Goal: Task Accomplishment & Management: Complete application form

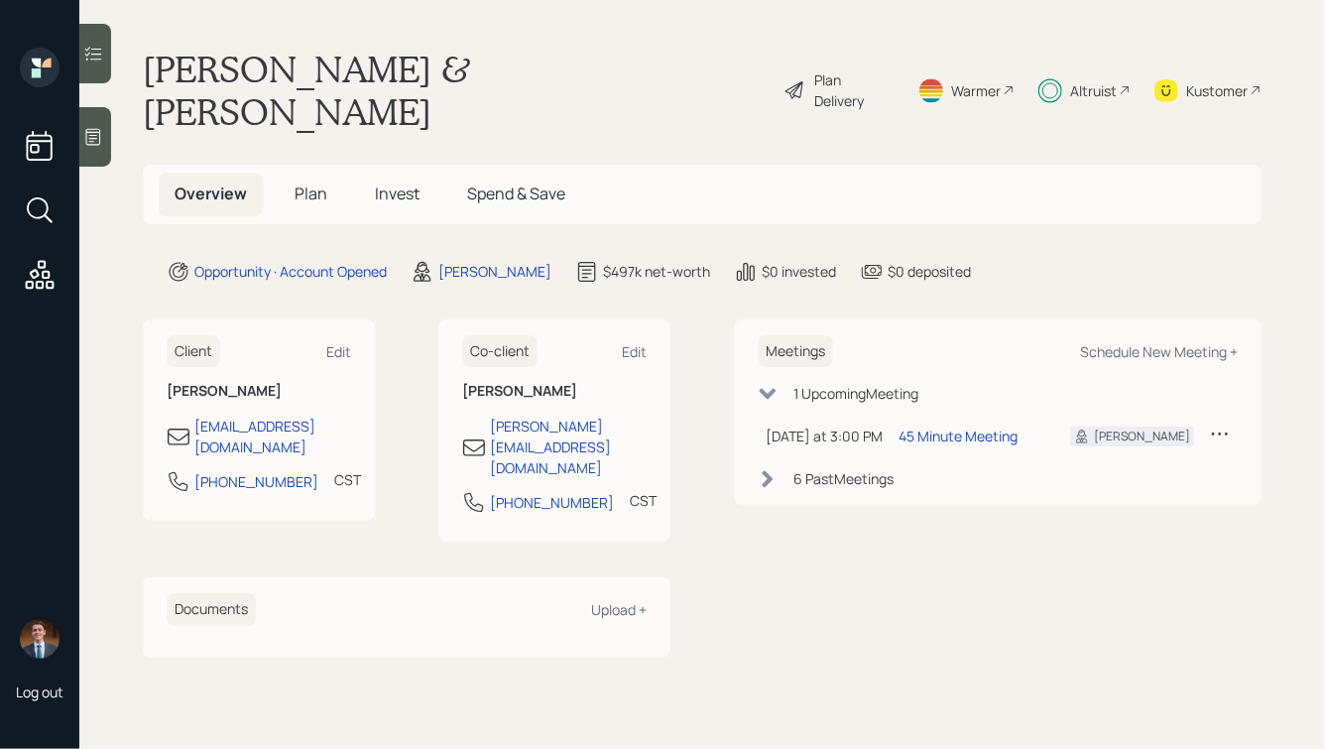
click at [394, 182] on span "Invest" at bounding box center [397, 193] width 45 height 22
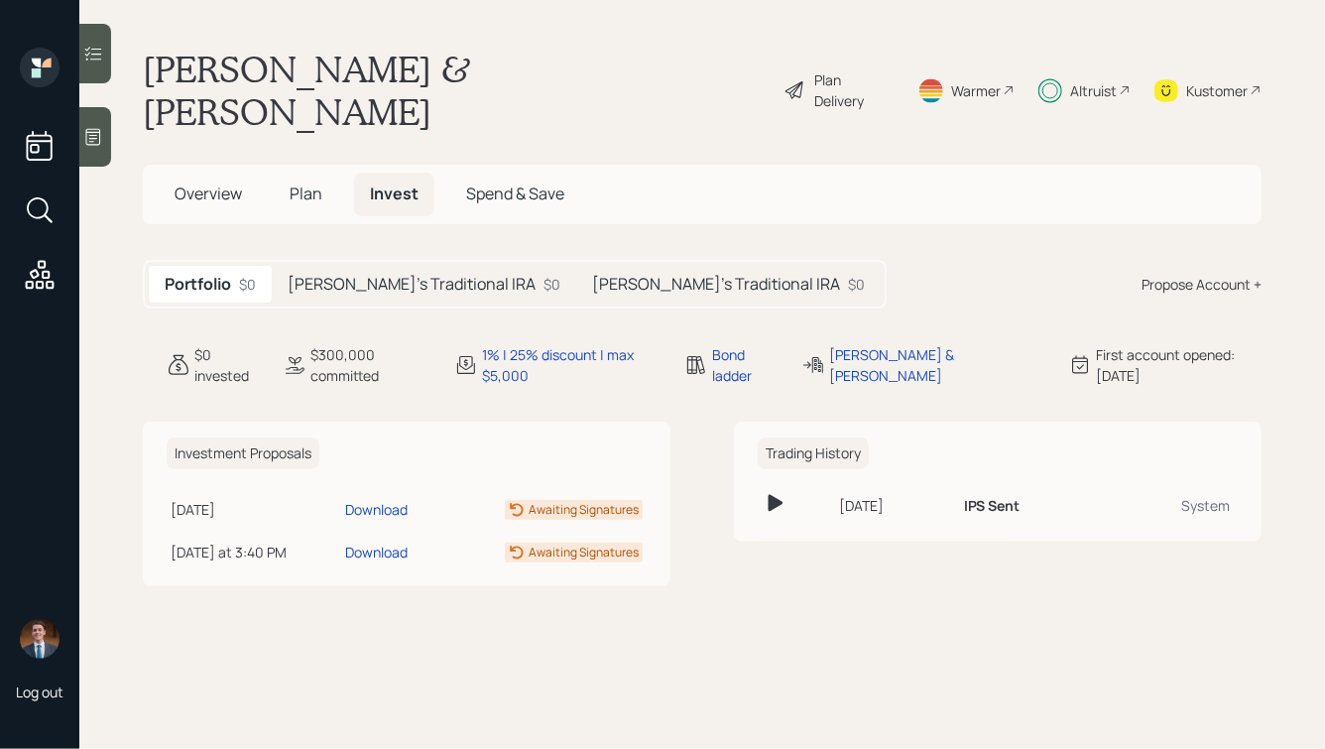
click at [373, 275] on h5 "[PERSON_NAME]'s Traditional IRA" at bounding box center [412, 284] width 248 height 19
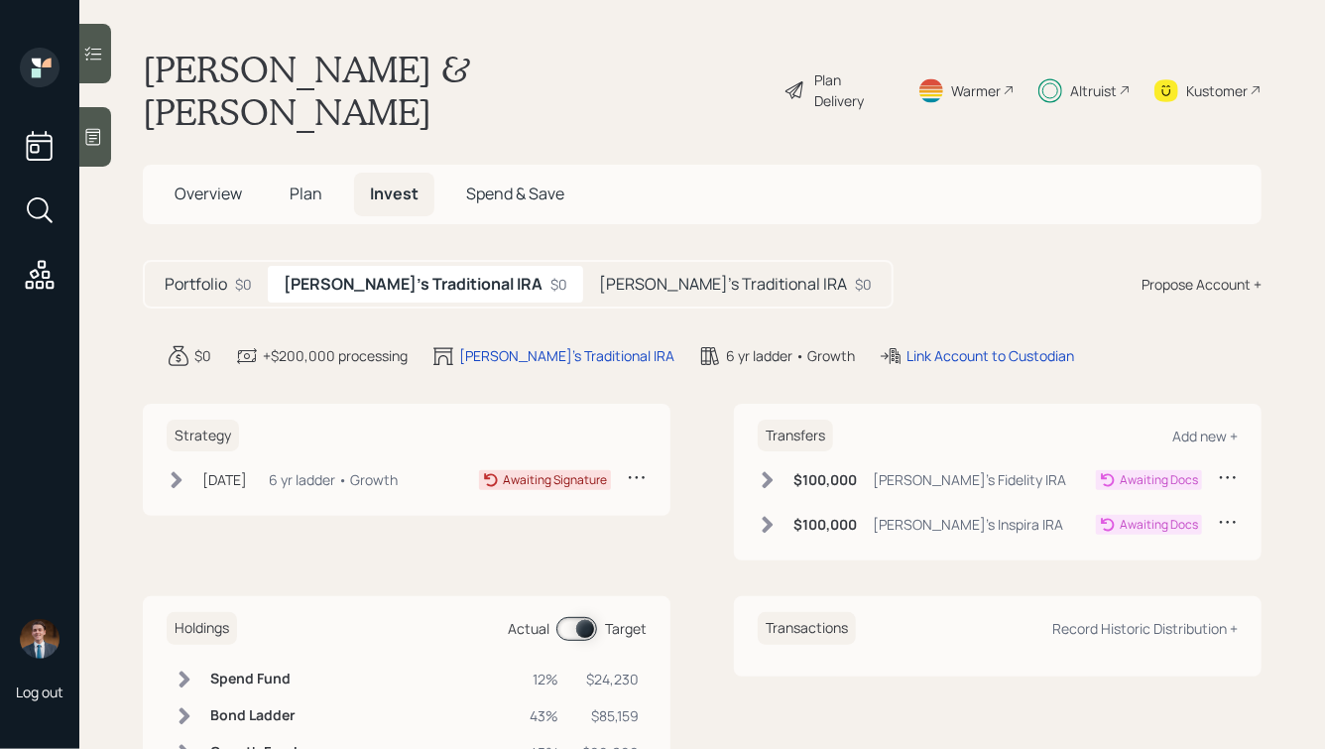
click at [354, 469] on div "6 yr ladder • Growth" at bounding box center [333, 479] width 129 height 21
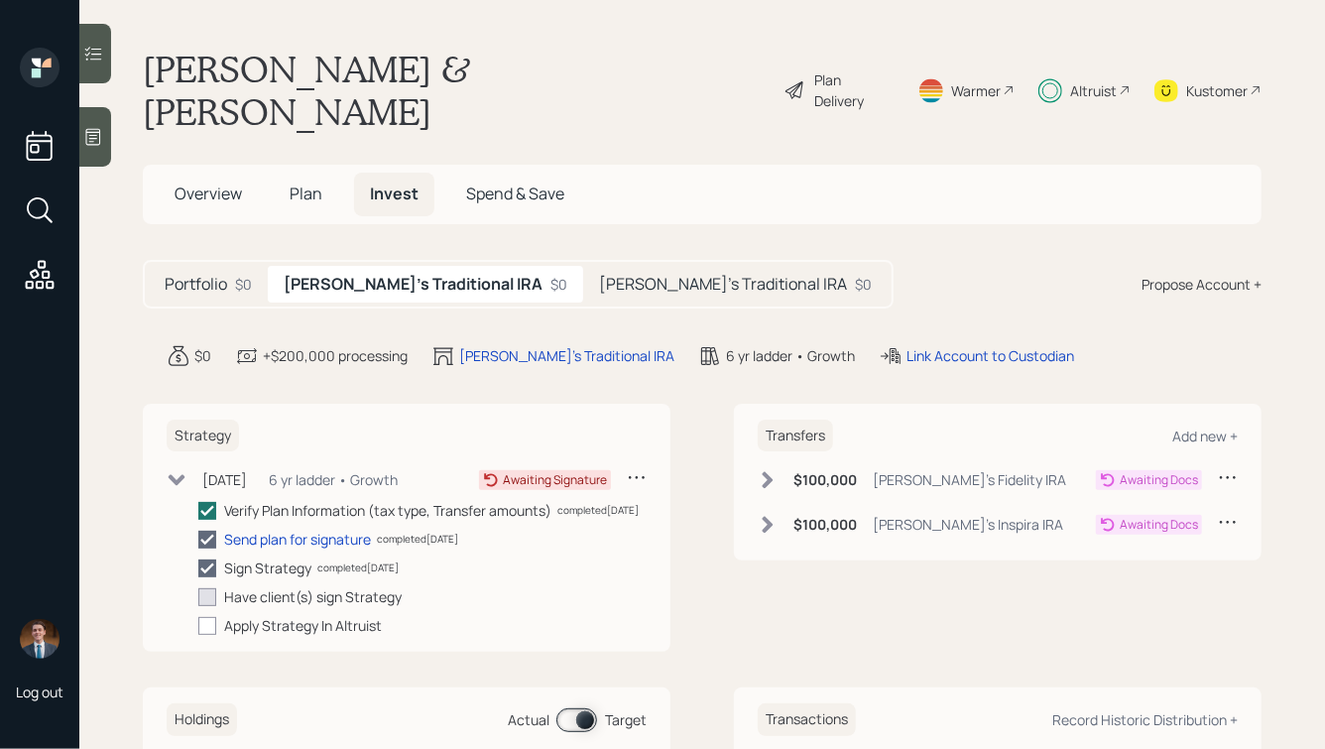
click at [612, 275] on h5 "[PERSON_NAME]'s Traditional IRA" at bounding box center [723, 284] width 248 height 19
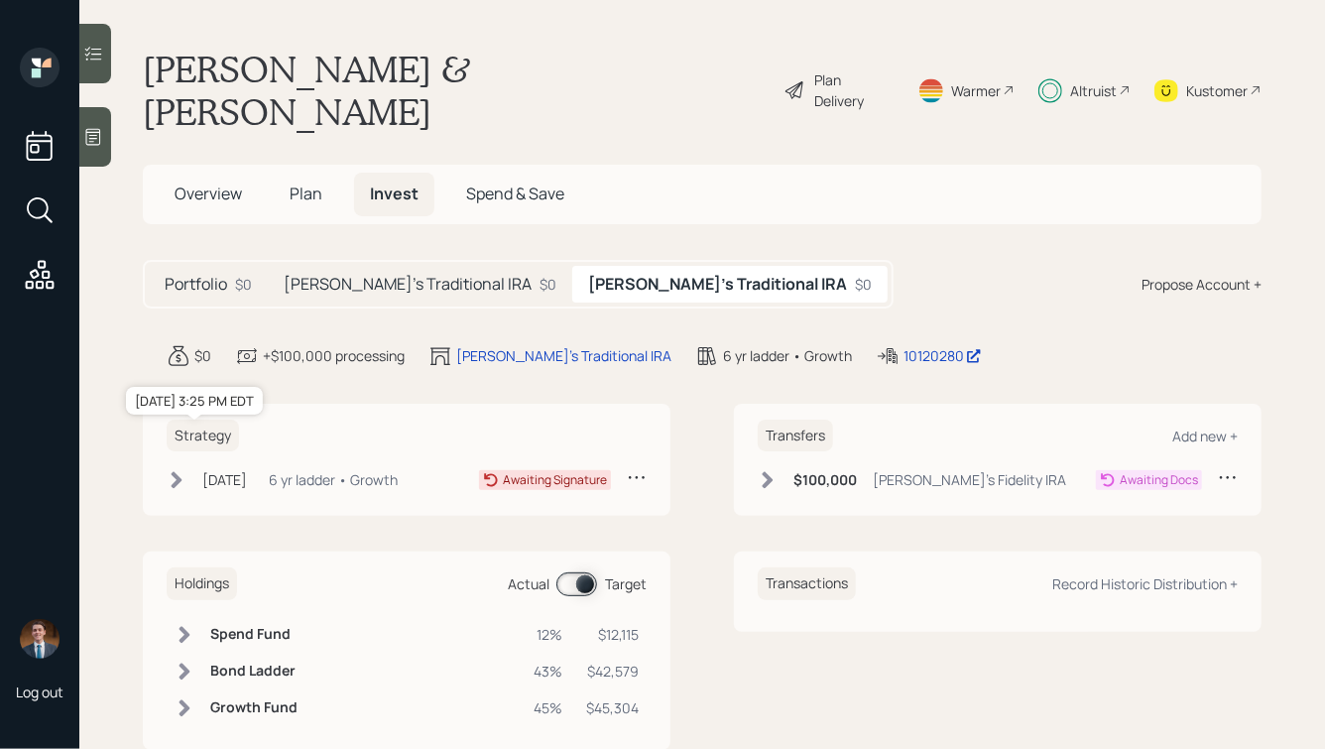
click at [247, 469] on div "[DATE]" at bounding box center [224, 479] width 45 height 21
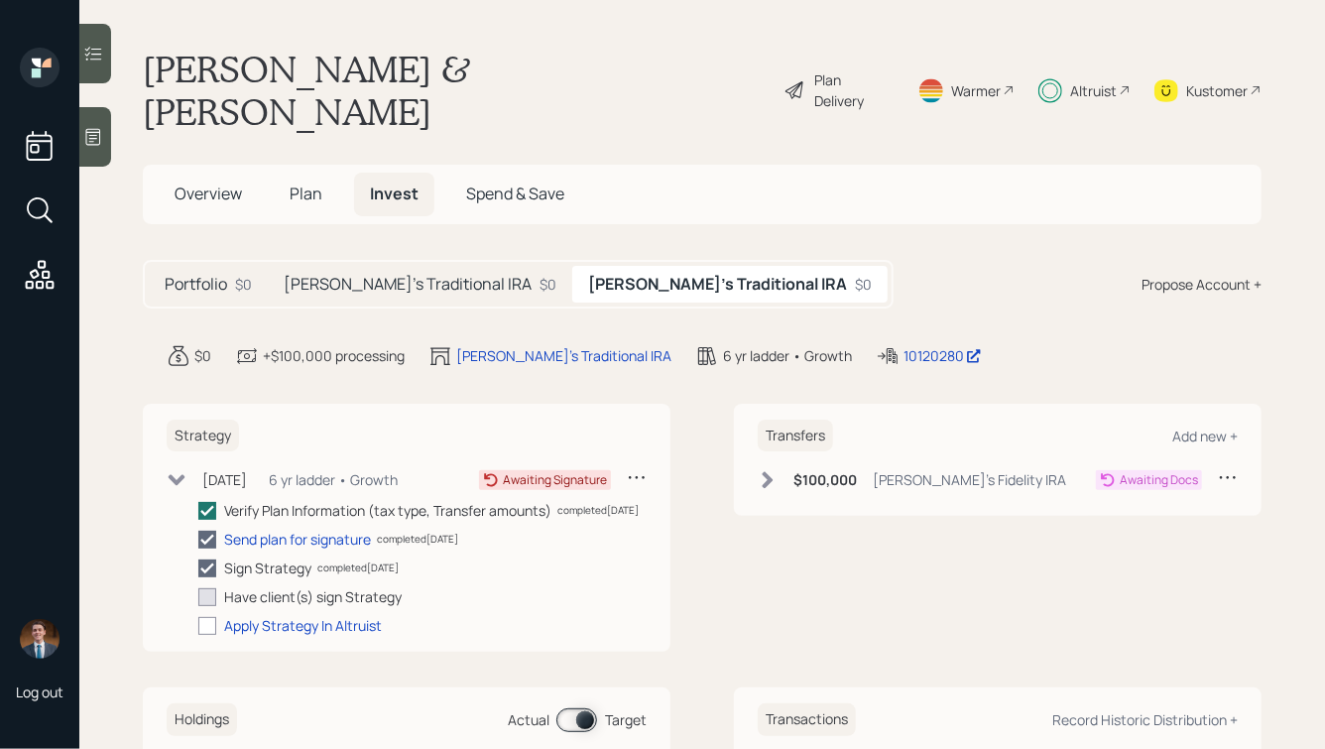
click at [407, 275] on h5 "[PERSON_NAME]'s Traditional IRA" at bounding box center [408, 284] width 248 height 19
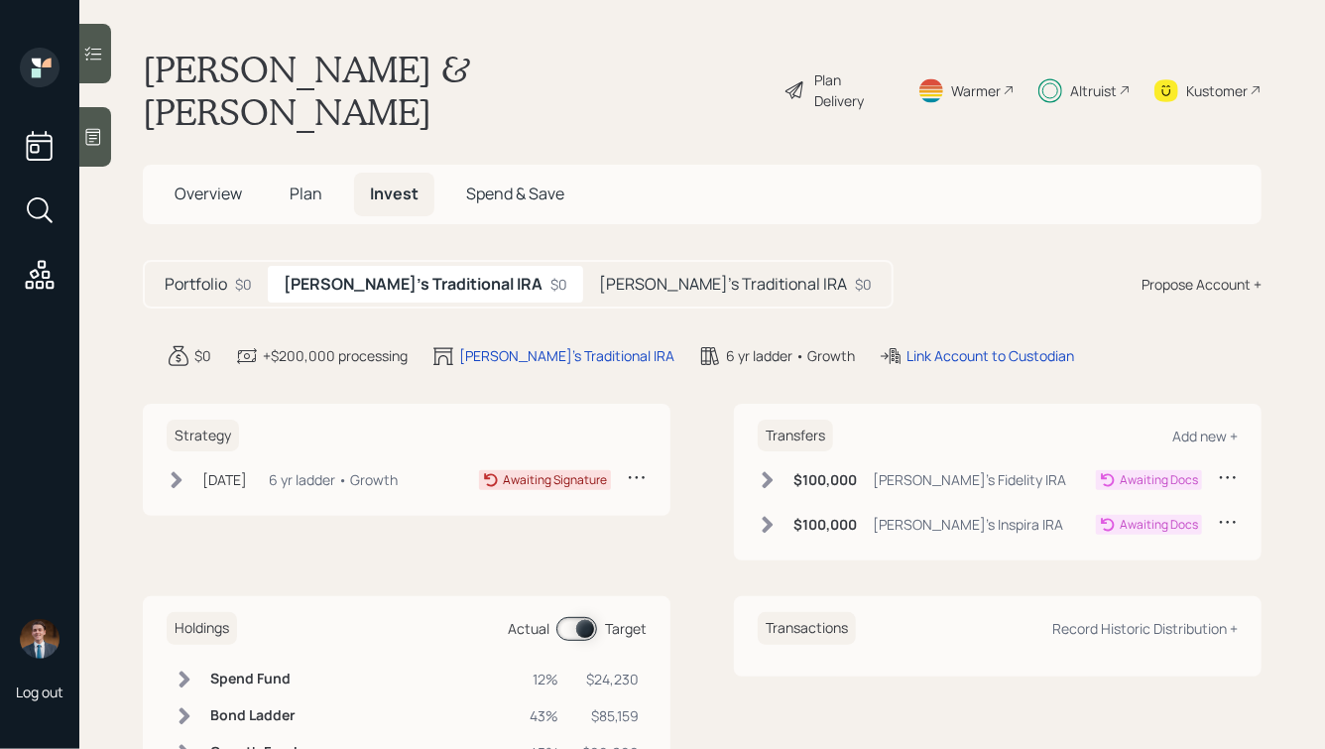
click at [260, 467] on div "Jun 10, 2025 Tuesday, June 10, 2025 3:25 PM EDT 6 yr ladder • Growth" at bounding box center [282, 479] width 231 height 25
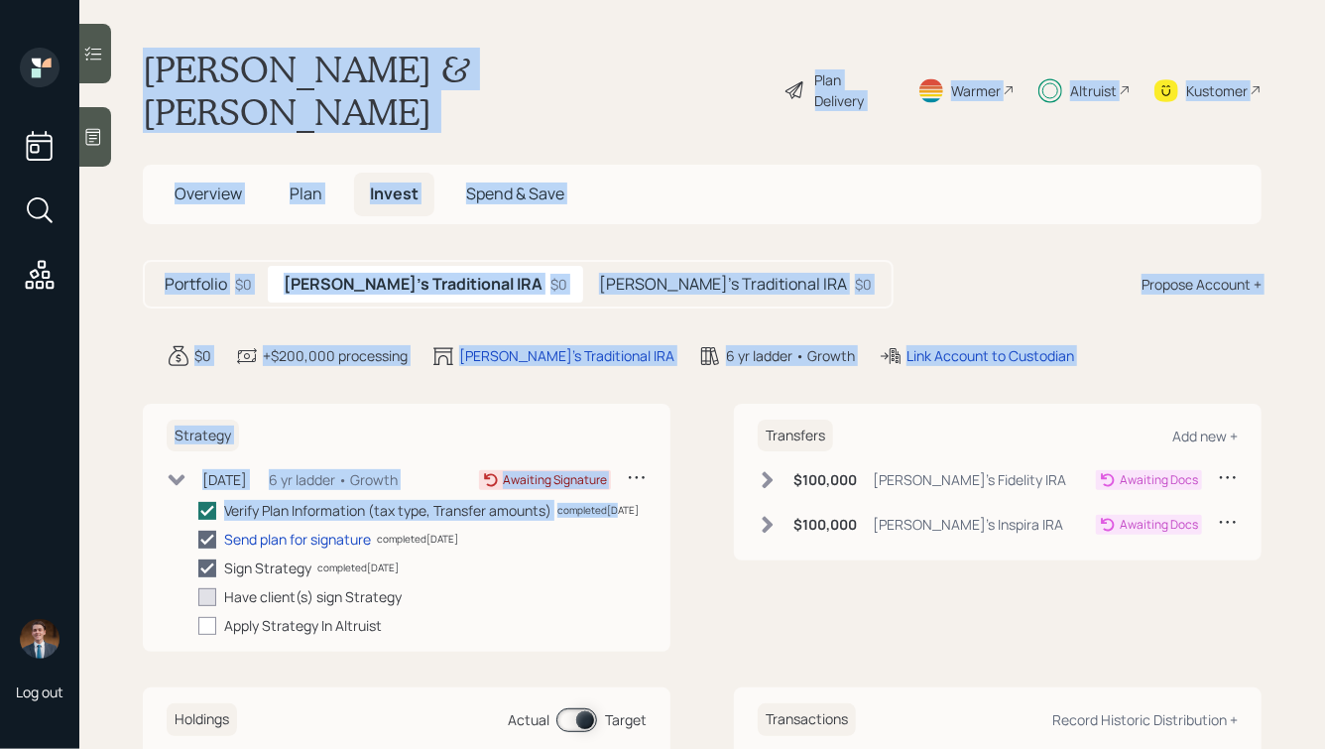
drag, startPoint x: 139, startPoint y: 58, endPoint x: 613, endPoint y: 473, distance: 630.3
click at [614, 473] on main "Mike & Laurie Sturdevant Plan Delivery Warmer Altruist Kustomer Overview Plan I…" at bounding box center [701, 374] width 1245 height 749
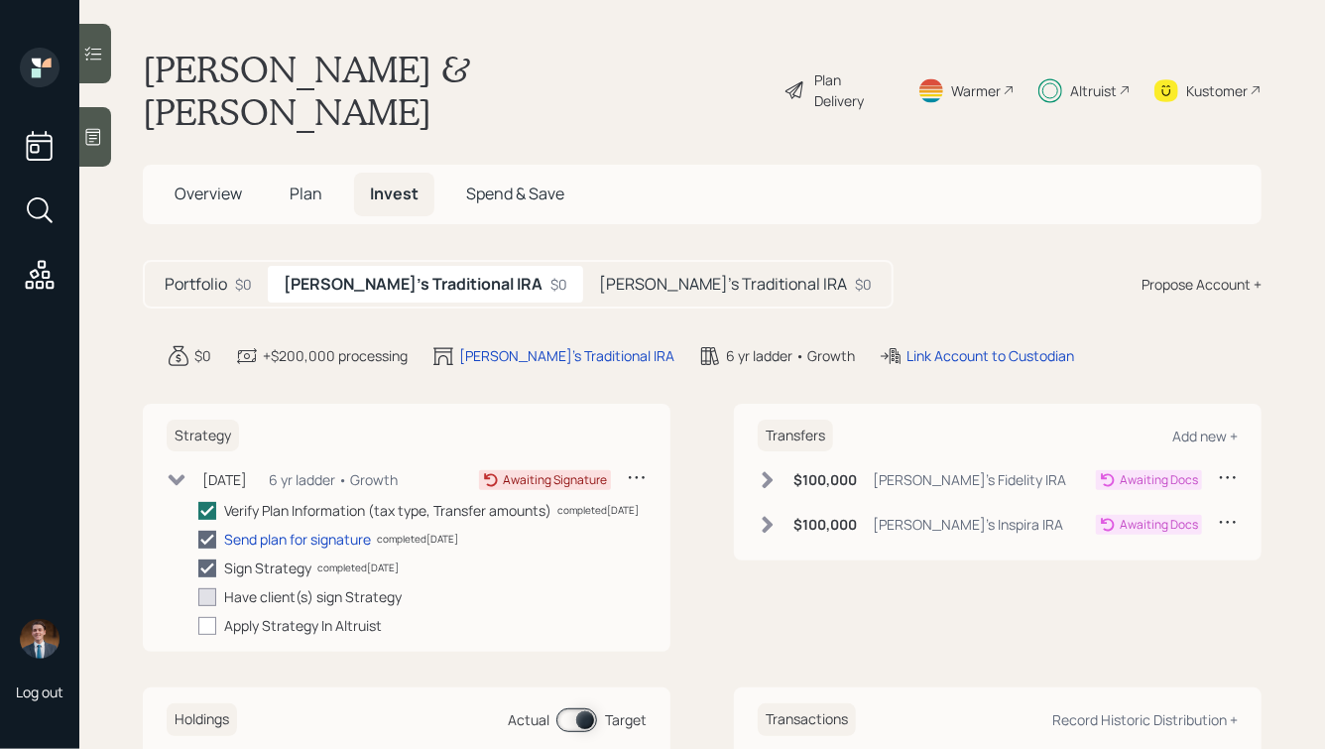
click at [743, 566] on div "Transfers Add new + $100,000 Laurie's Fidelity IRA Awaiting Docs $100,000 Lauri…" at bounding box center [998, 528] width 528 height 249
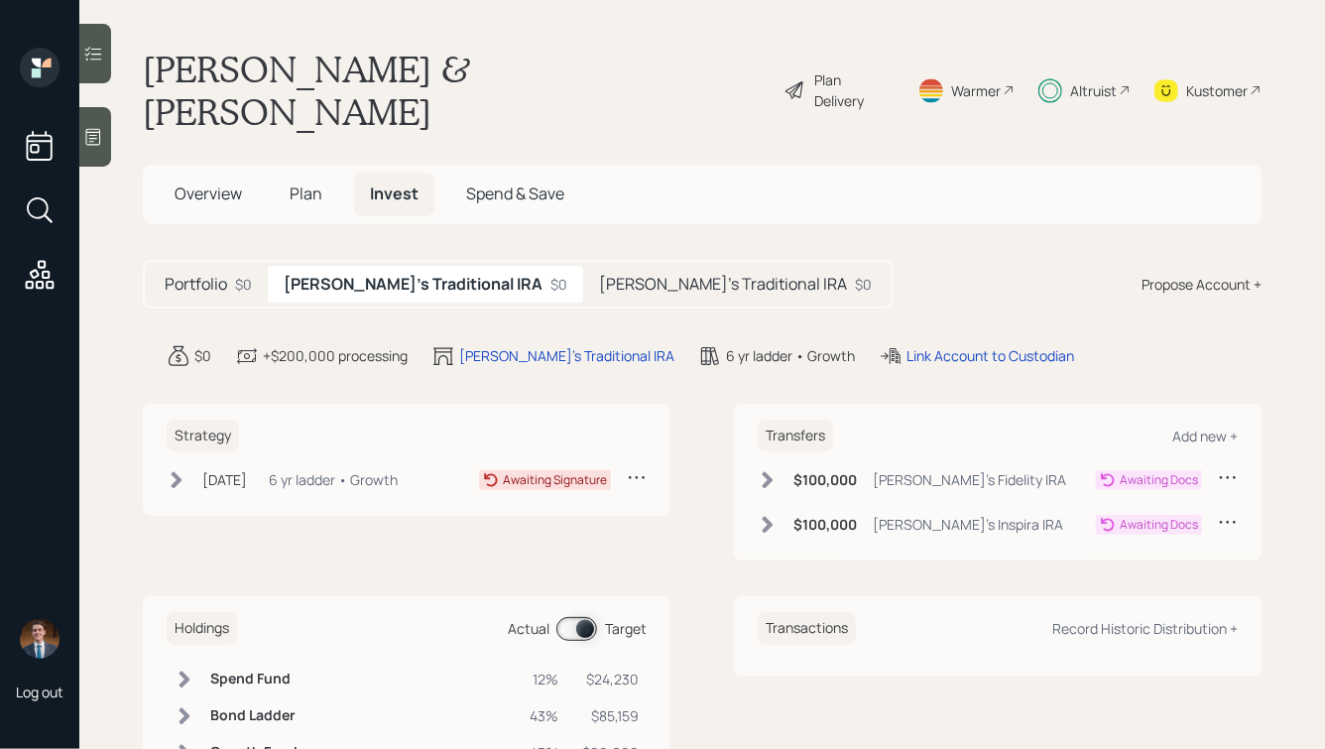
click at [195, 275] on h5 "Portfolio" at bounding box center [196, 284] width 62 height 19
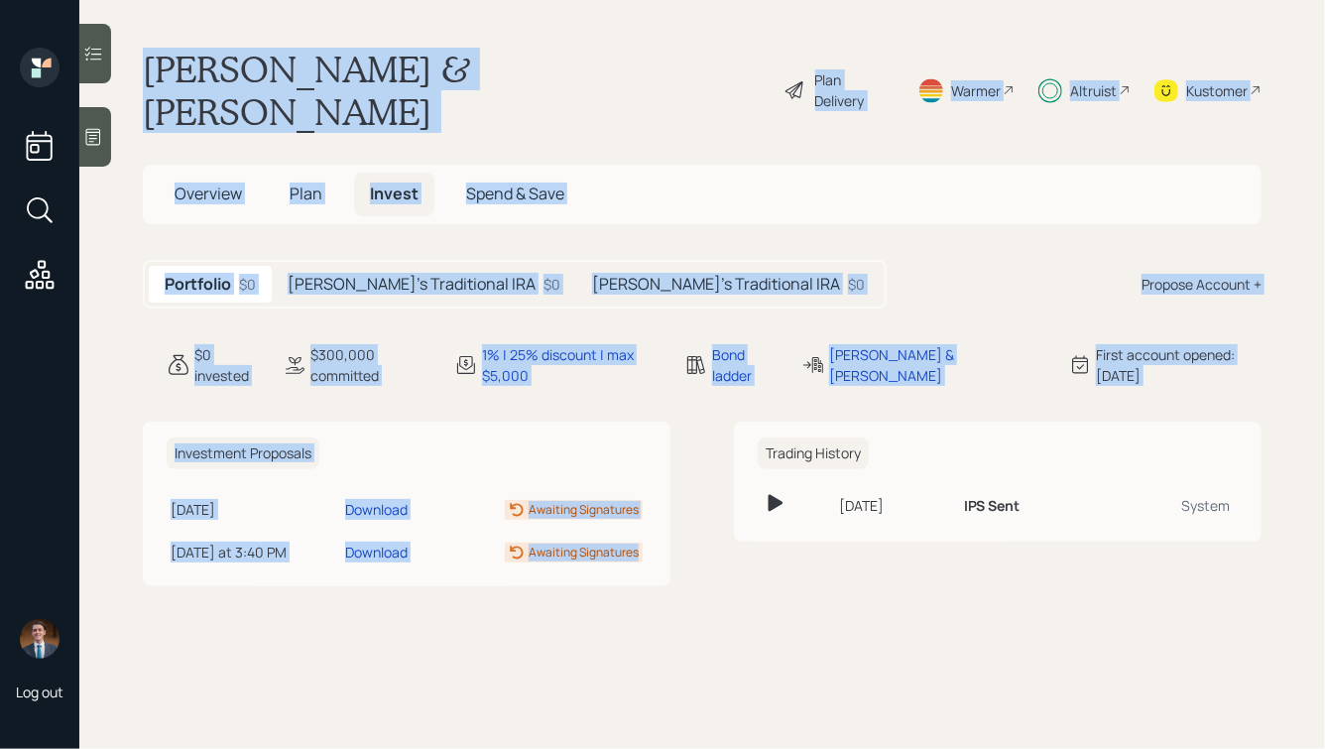
drag, startPoint x: 147, startPoint y: 51, endPoint x: 725, endPoint y: 542, distance: 759.0
click at [725, 542] on main "Mike & Laurie Sturdevant Plan Delivery Warmer Altruist Kustomer Overview Plan I…" at bounding box center [701, 374] width 1245 height 749
click at [725, 542] on div "Investment Proposals Jun 10, 2025 Tuesday, June 10, 2025 4:25 PM EDT Download A…" at bounding box center [702, 504] width 1119 height 166
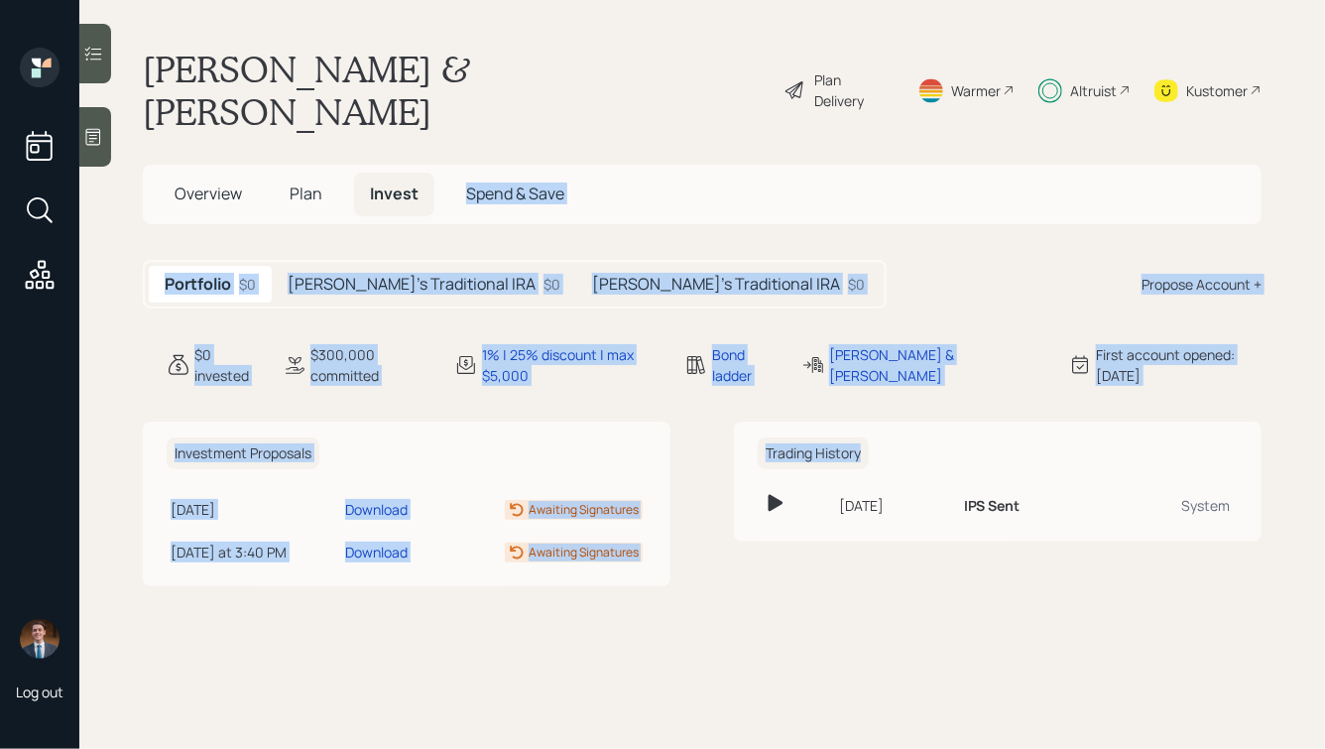
drag, startPoint x: 1002, startPoint y: 528, endPoint x: 539, endPoint y: 72, distance: 649.3
click at [539, 72] on main "Mike & Laurie Sturdevant Plan Delivery Warmer Altruist Kustomer Overview Plan I…" at bounding box center [701, 374] width 1245 height 749
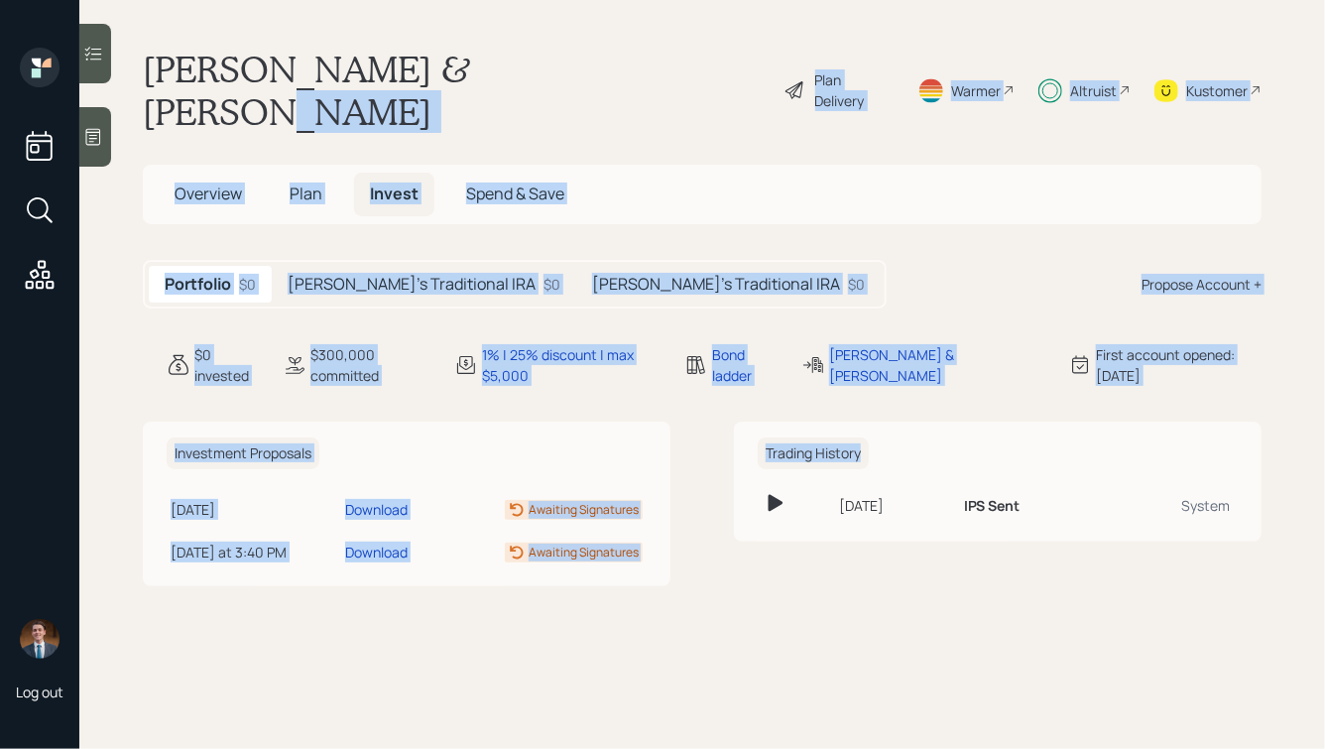
click at [539, 72] on h1 "[PERSON_NAME] & [PERSON_NAME]" at bounding box center [455, 90] width 625 height 85
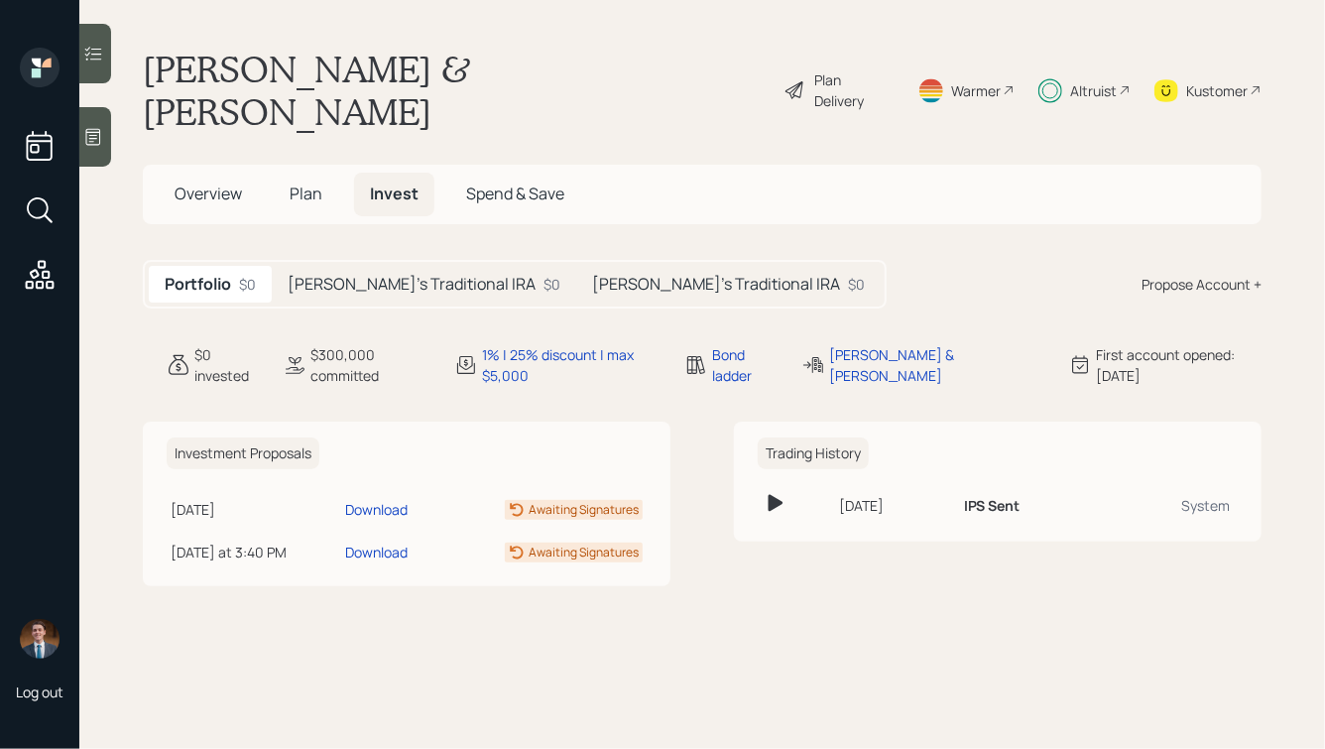
click at [287, 173] on h5 "Plan" at bounding box center [306, 194] width 64 height 43
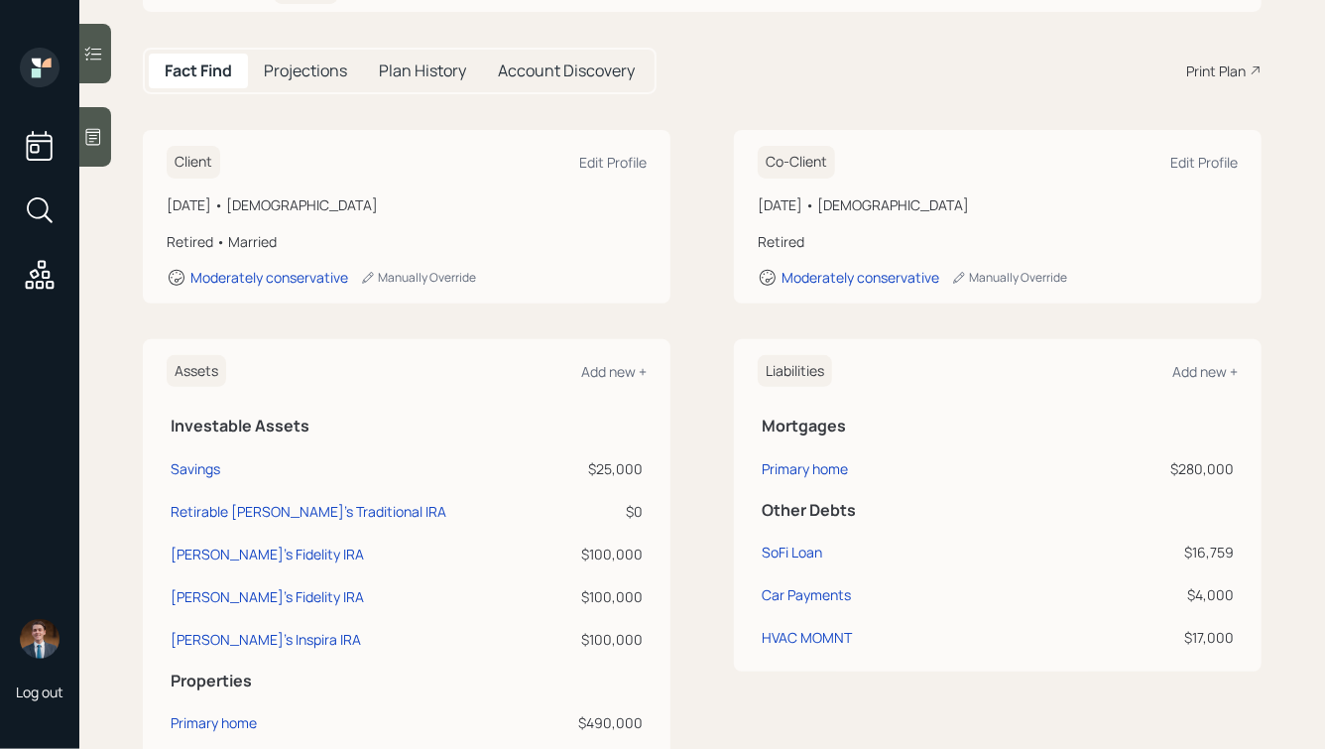
scroll to position [219, 0]
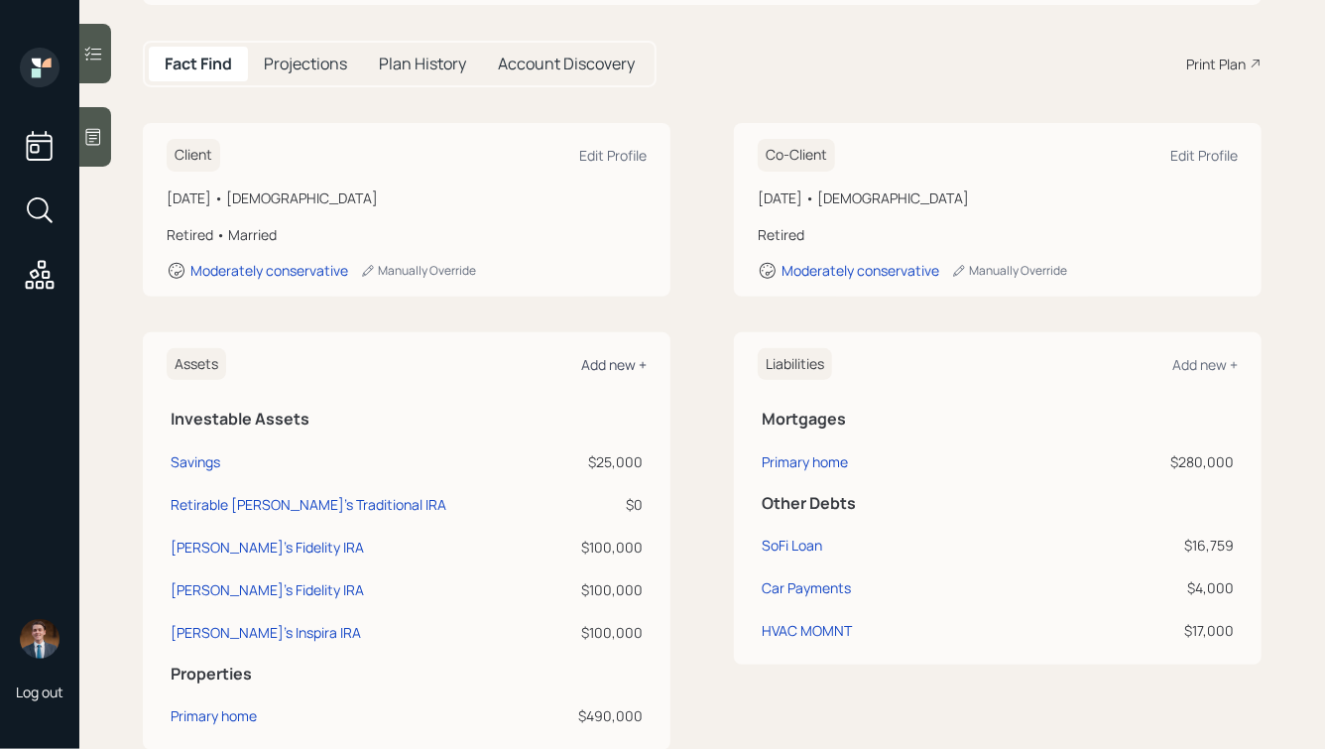
click at [592, 355] on div "Add new +" at bounding box center [613, 364] width 65 height 19
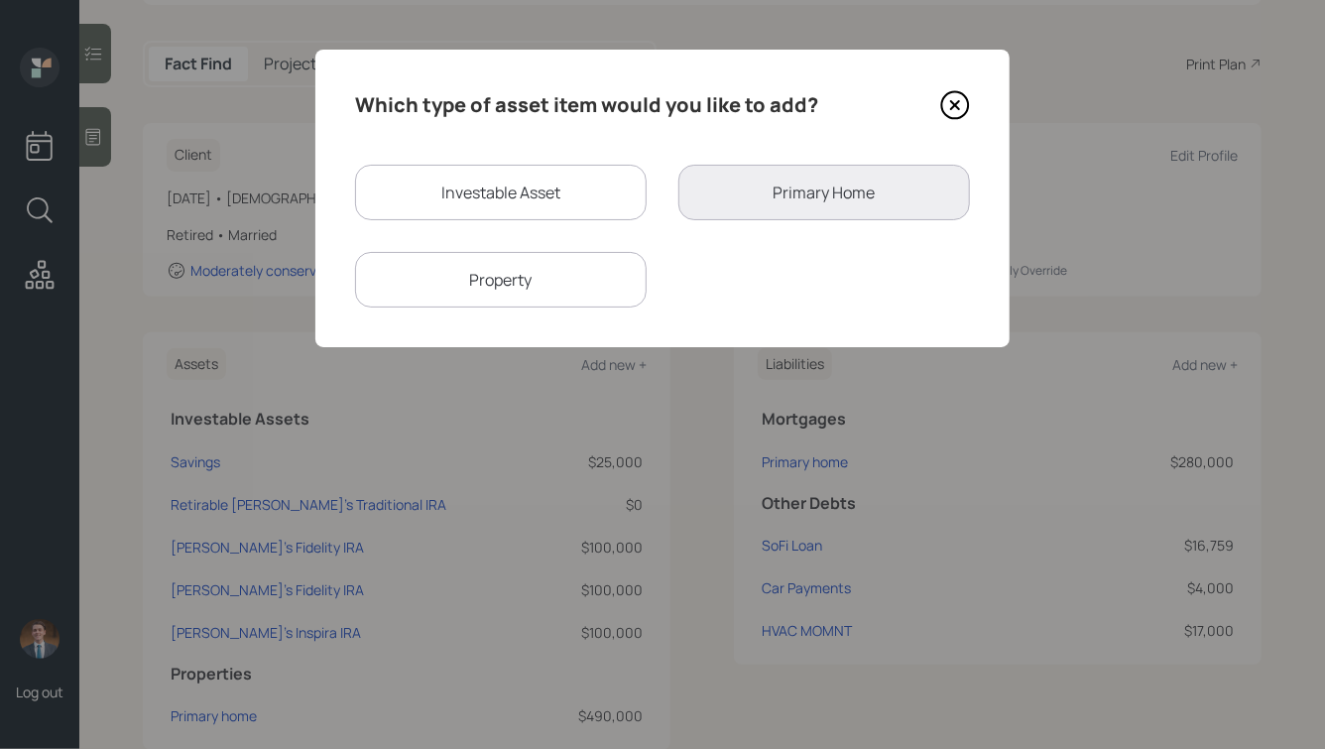
click at [462, 197] on div "Investable Asset" at bounding box center [501, 193] width 292 height 56
select select "taxable"
select select "balanced"
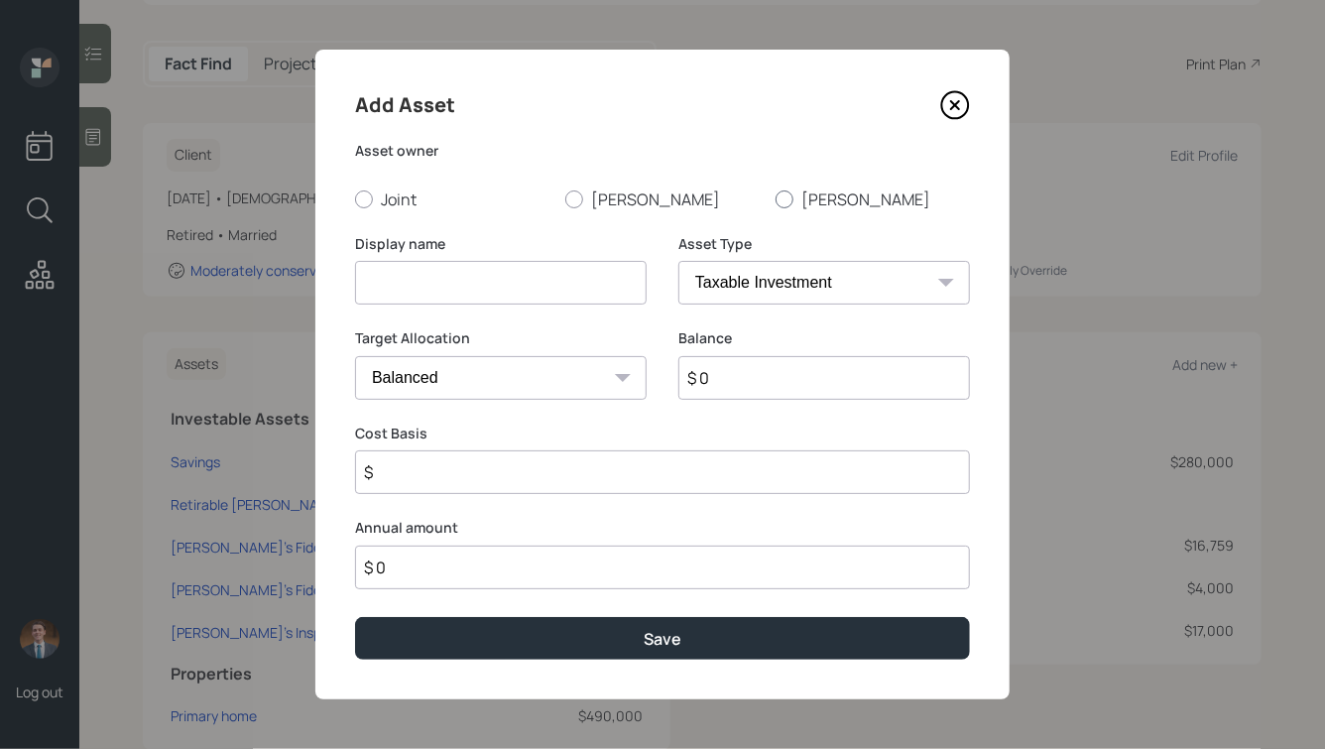
click at [799, 196] on label "Laurie" at bounding box center [872, 199] width 194 height 22
click at [775, 198] on input "Laurie" at bounding box center [774, 198] width 1 height 1
radio input "true"
click at [520, 278] on input at bounding box center [501, 283] width 292 height 44
type input "Laurie's PNC Roth IRA"
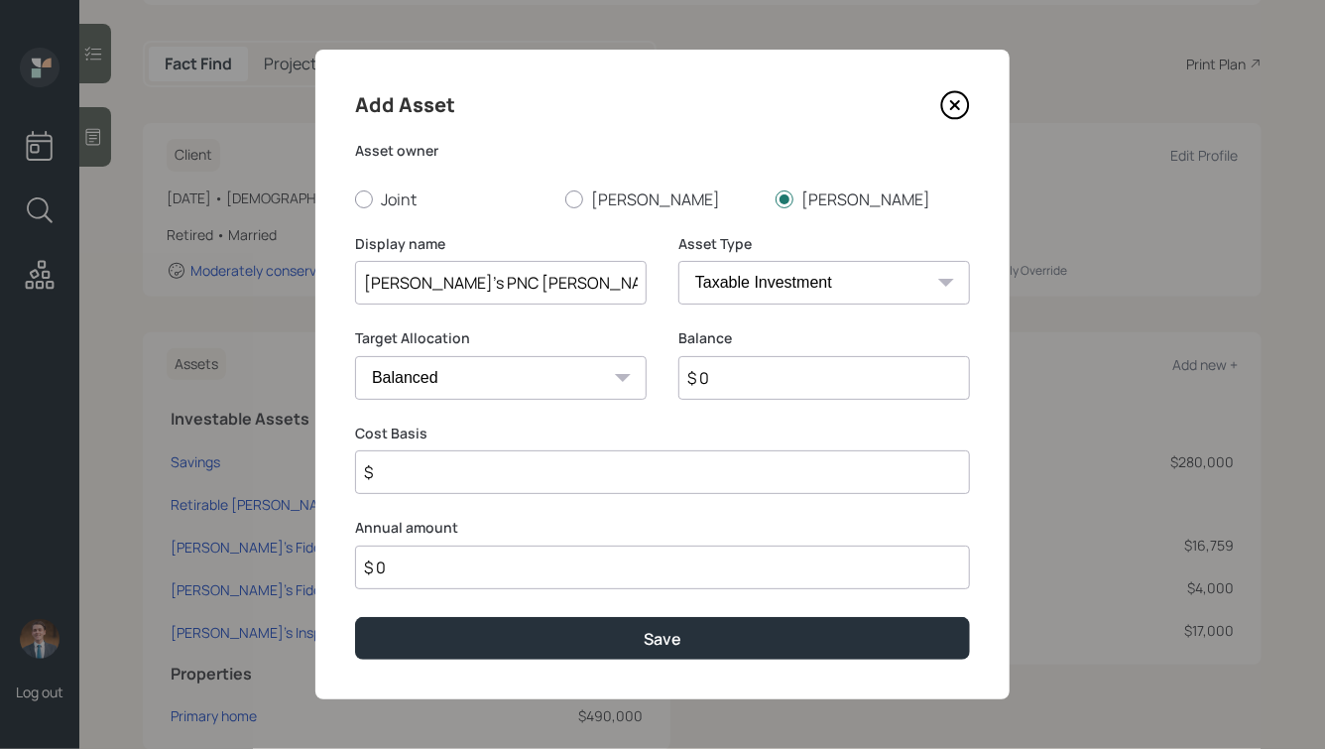
click at [804, 282] on select "SEP IRA IRA Roth IRA 401(k) Roth 401(k) 403(b) Roth 403(b) 457(b) Roth 457(b) H…" at bounding box center [824, 283] width 292 height 44
select select "roth_ira"
click at [678, 261] on select "SEP IRA IRA Roth IRA 401(k) Roth 401(k) 403(b) Roth 403(b) 457(b) Roth 457(b) H…" at bounding box center [824, 283] width 292 height 44
type input "$"
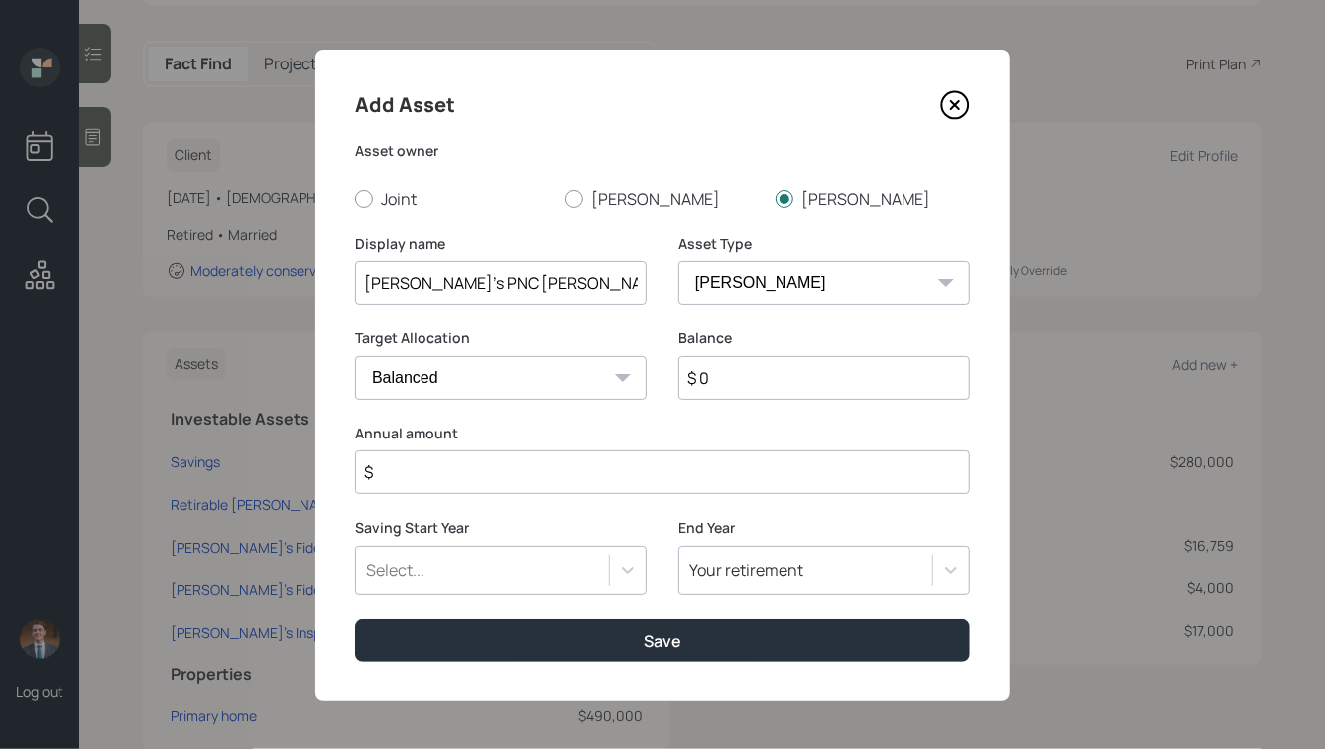
click at [719, 375] on input "$ 0" at bounding box center [824, 378] width 292 height 44
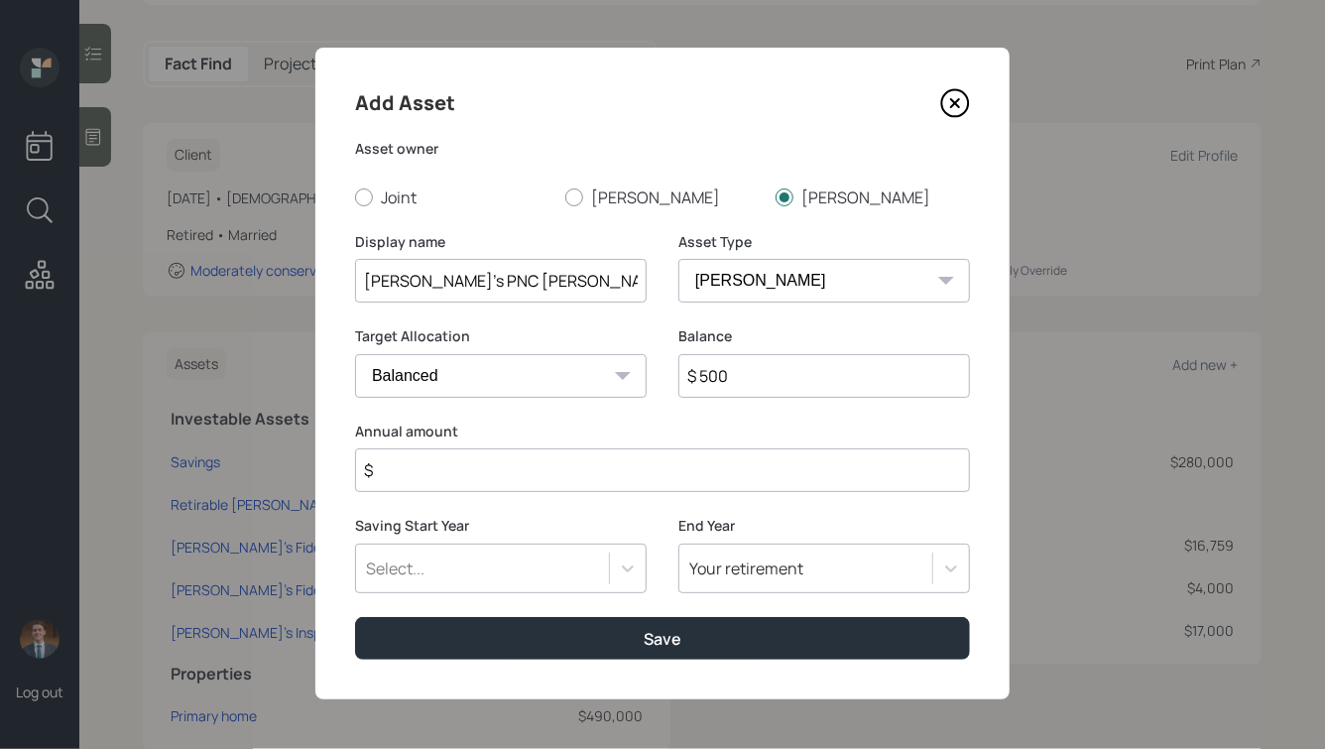
type input "$ 500"
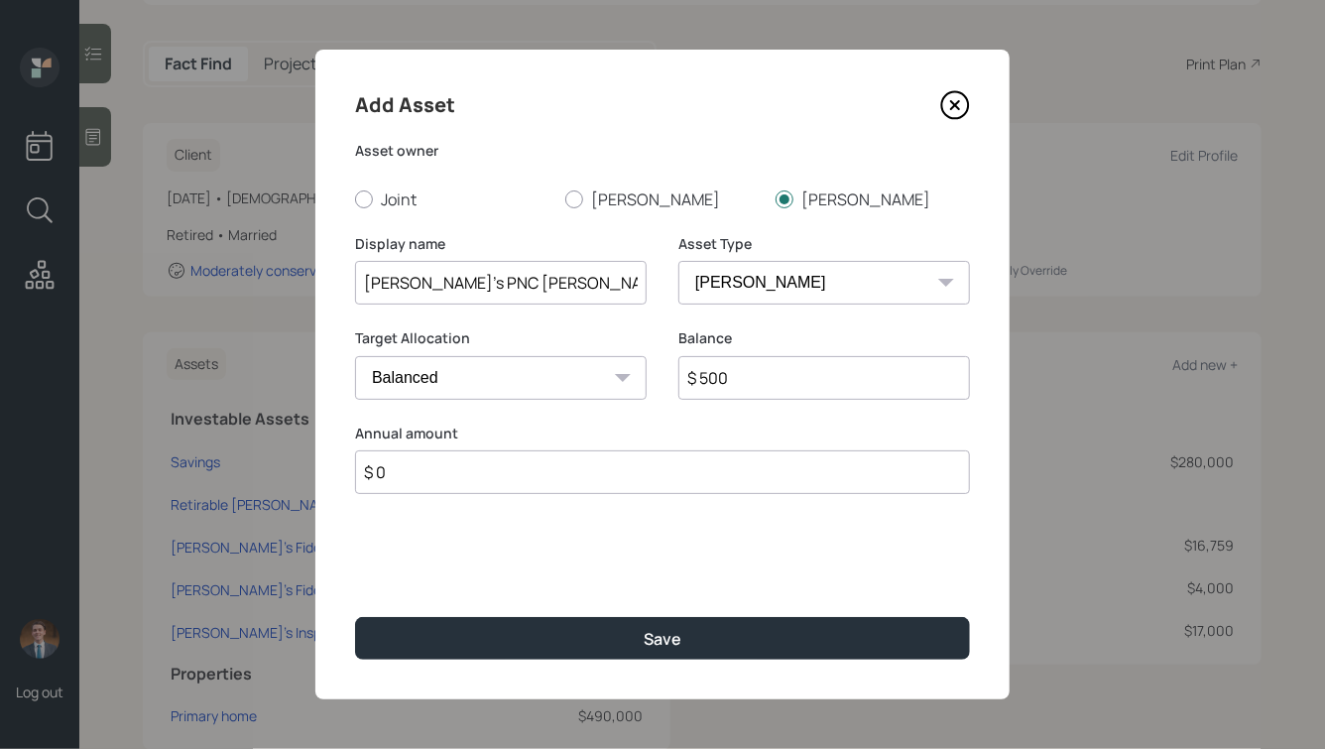
scroll to position [0, 0]
type input "$ 0"
click at [713, 384] on input "$ 500" at bounding box center [824, 378] width 292 height 44
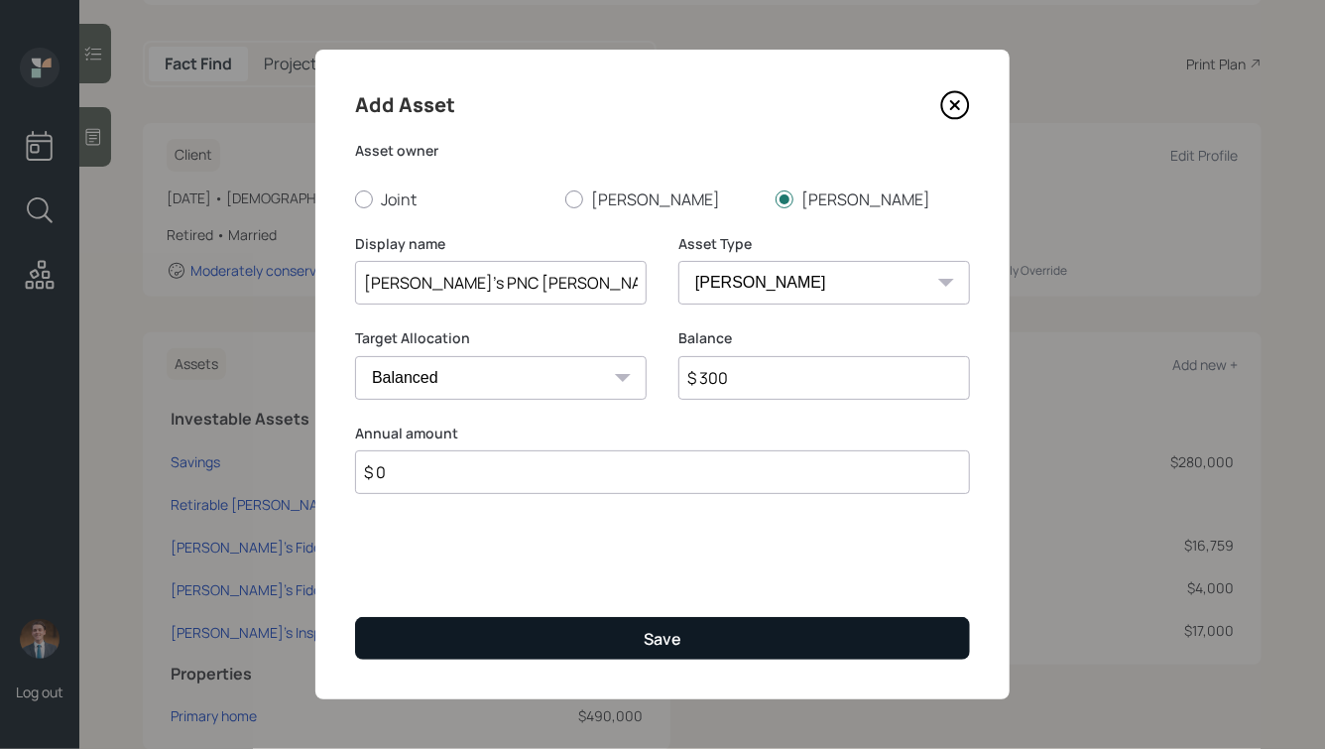
type input "$ 300"
click at [662, 631] on div "Save" at bounding box center [663, 639] width 38 height 22
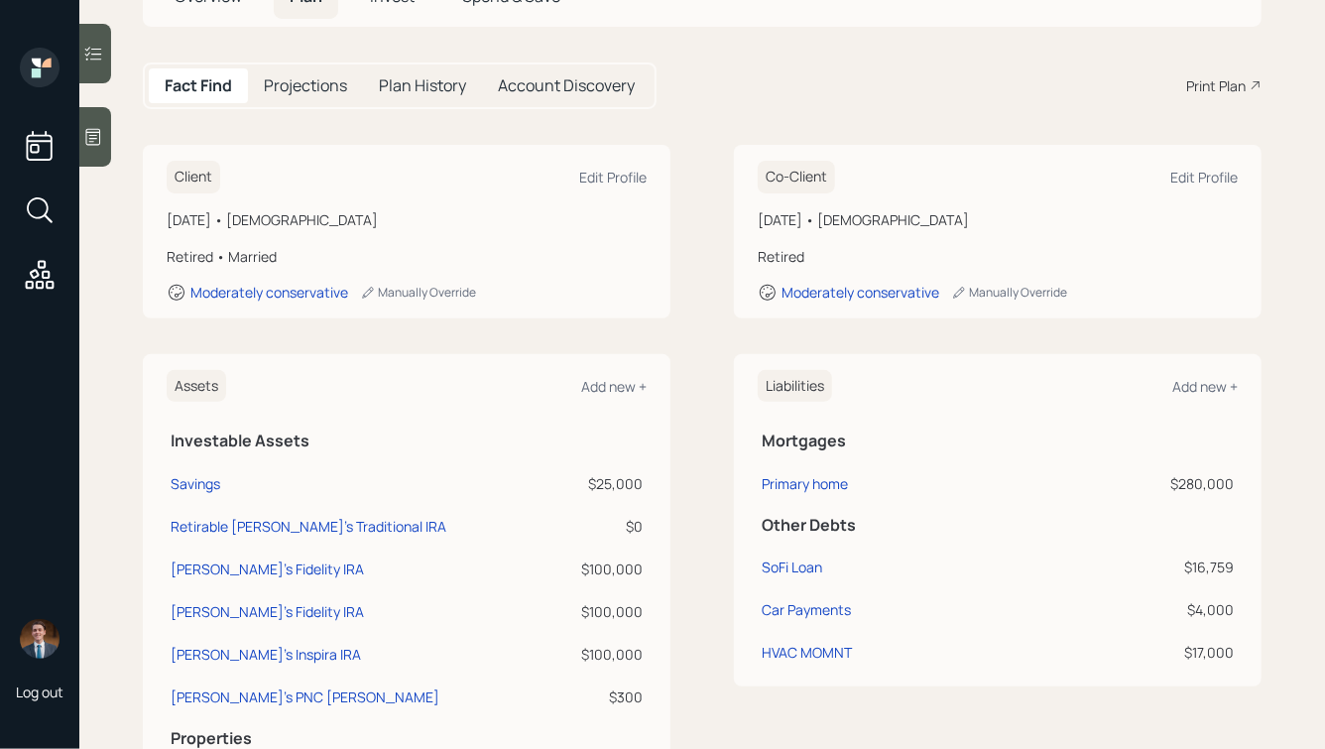
scroll to position [189, 0]
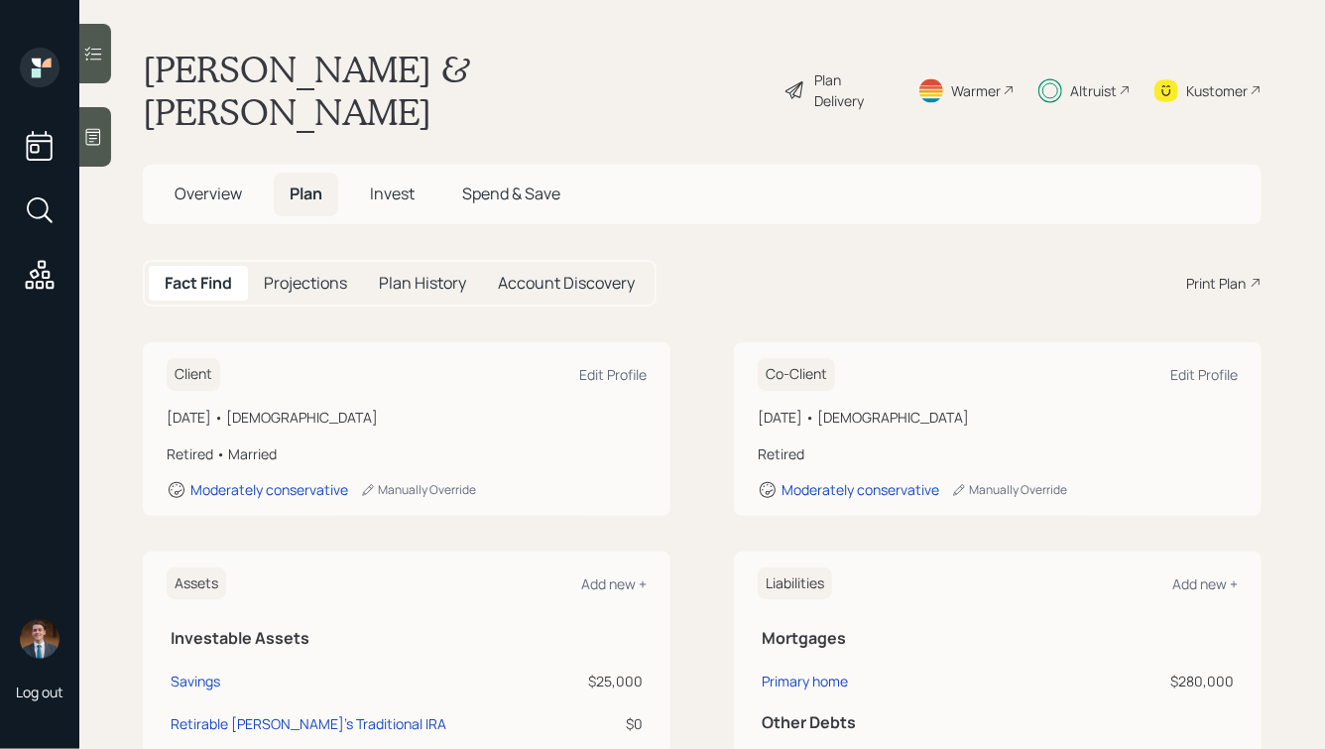
click at [406, 182] on span "Invest" at bounding box center [392, 193] width 45 height 22
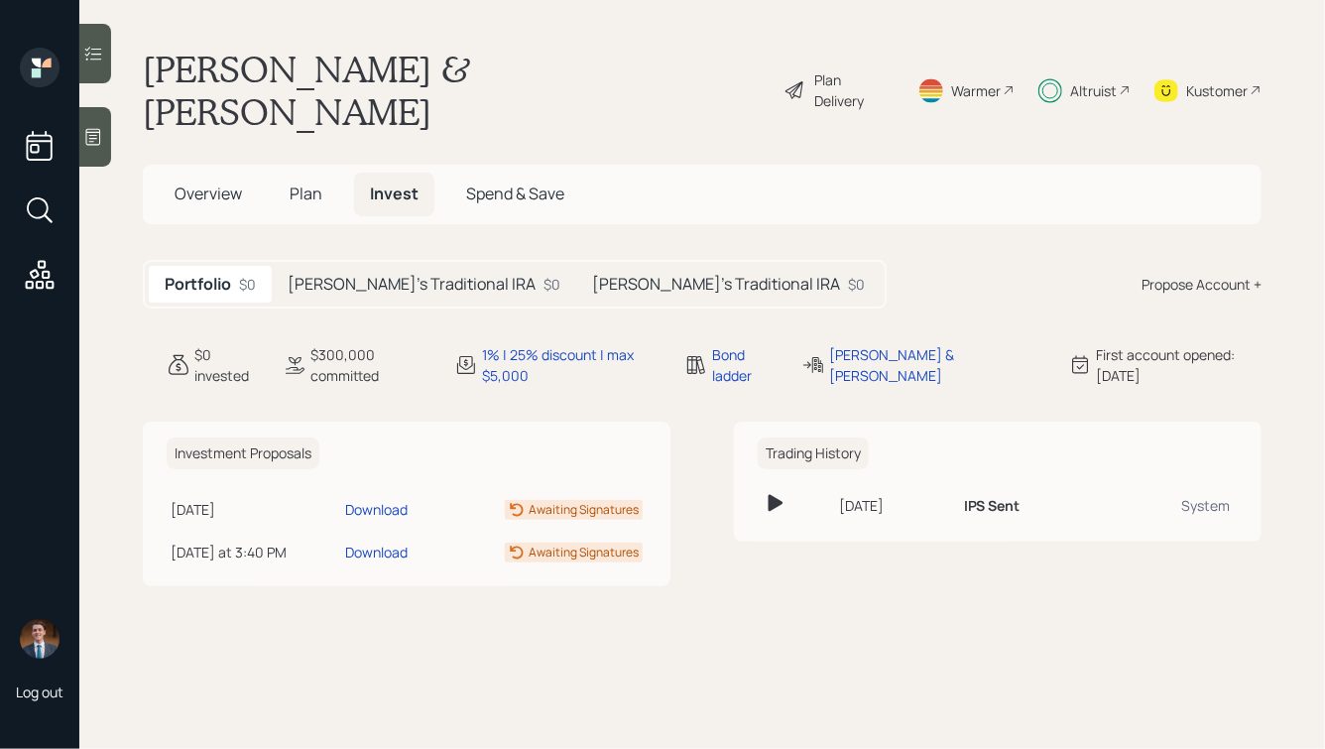
click at [307, 182] on span "Plan" at bounding box center [306, 193] width 33 height 22
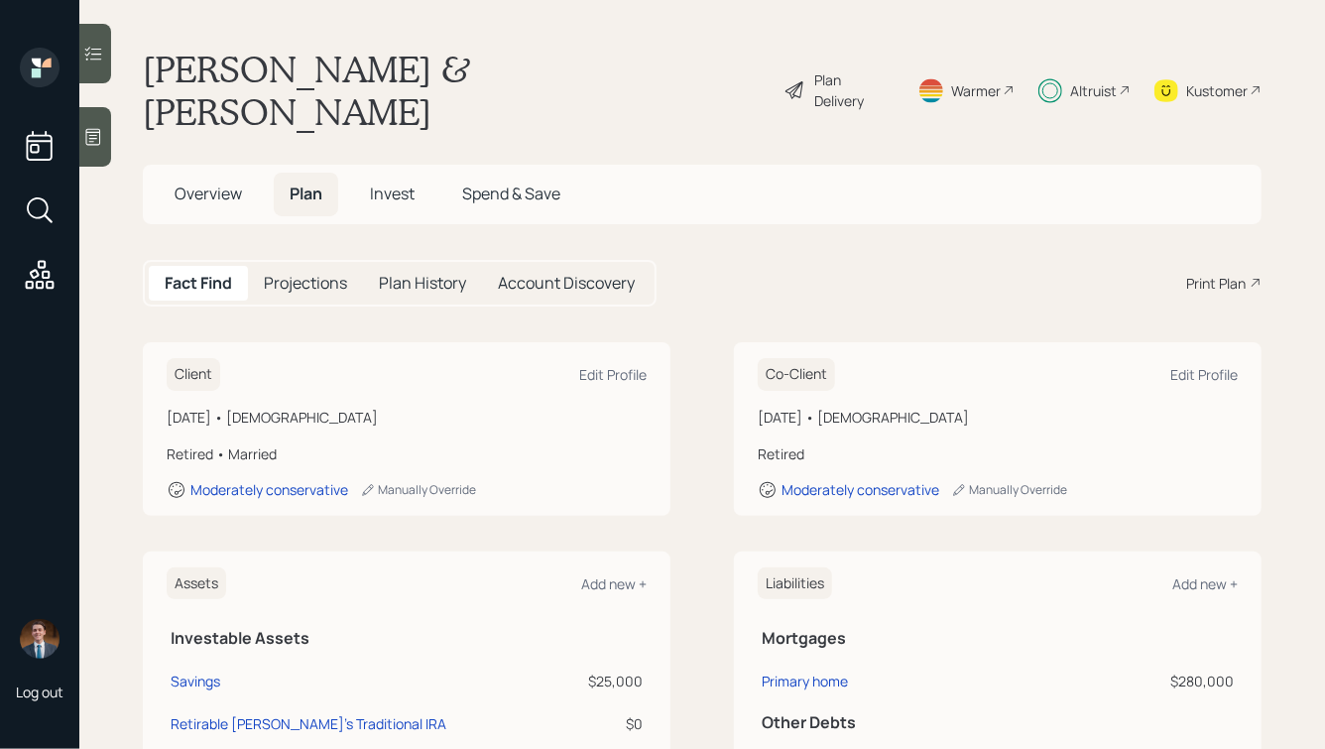
click at [300, 274] on h5 "Projections" at bounding box center [305, 283] width 83 height 19
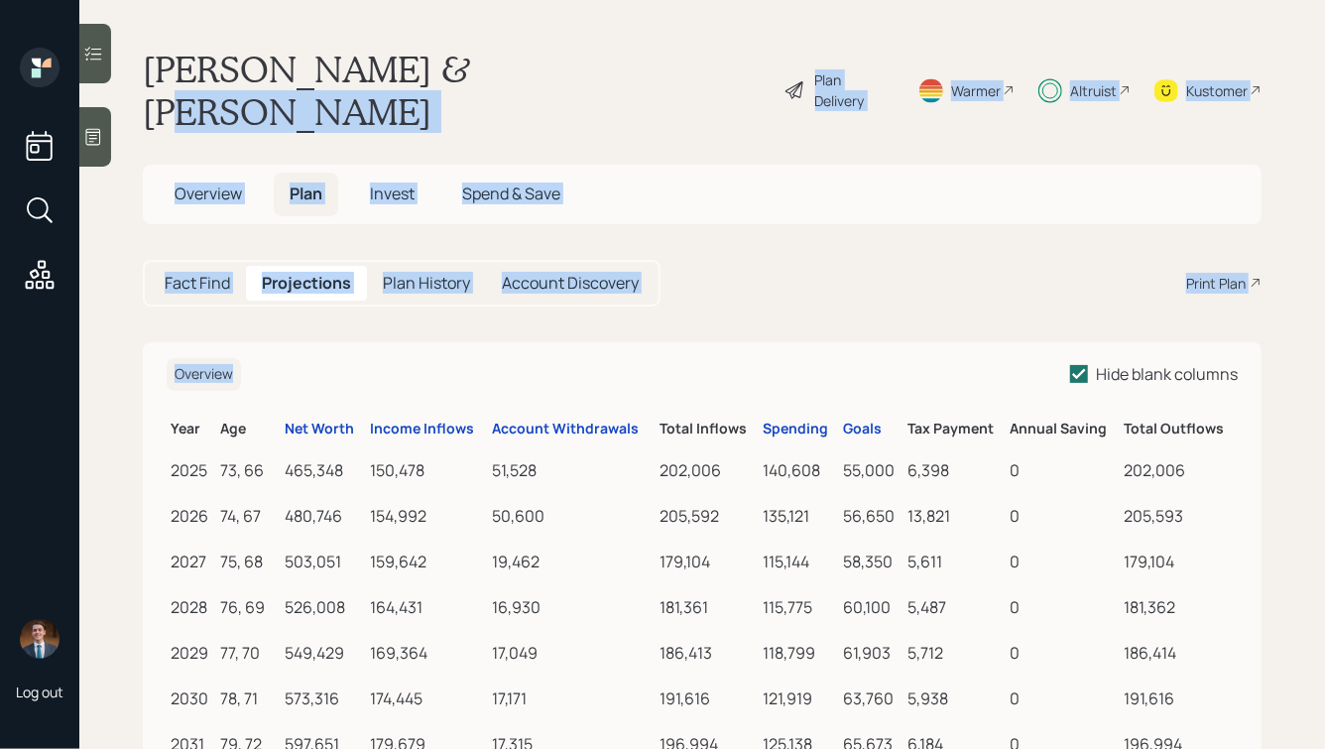
drag, startPoint x: 706, startPoint y: 265, endPoint x: 414, endPoint y: 45, distance: 365.3
click at [416, 45] on main "Mike & Laurie Sturdevant Plan Delivery Warmer Altruist Kustomer Overview Plan I…" at bounding box center [701, 374] width 1245 height 749
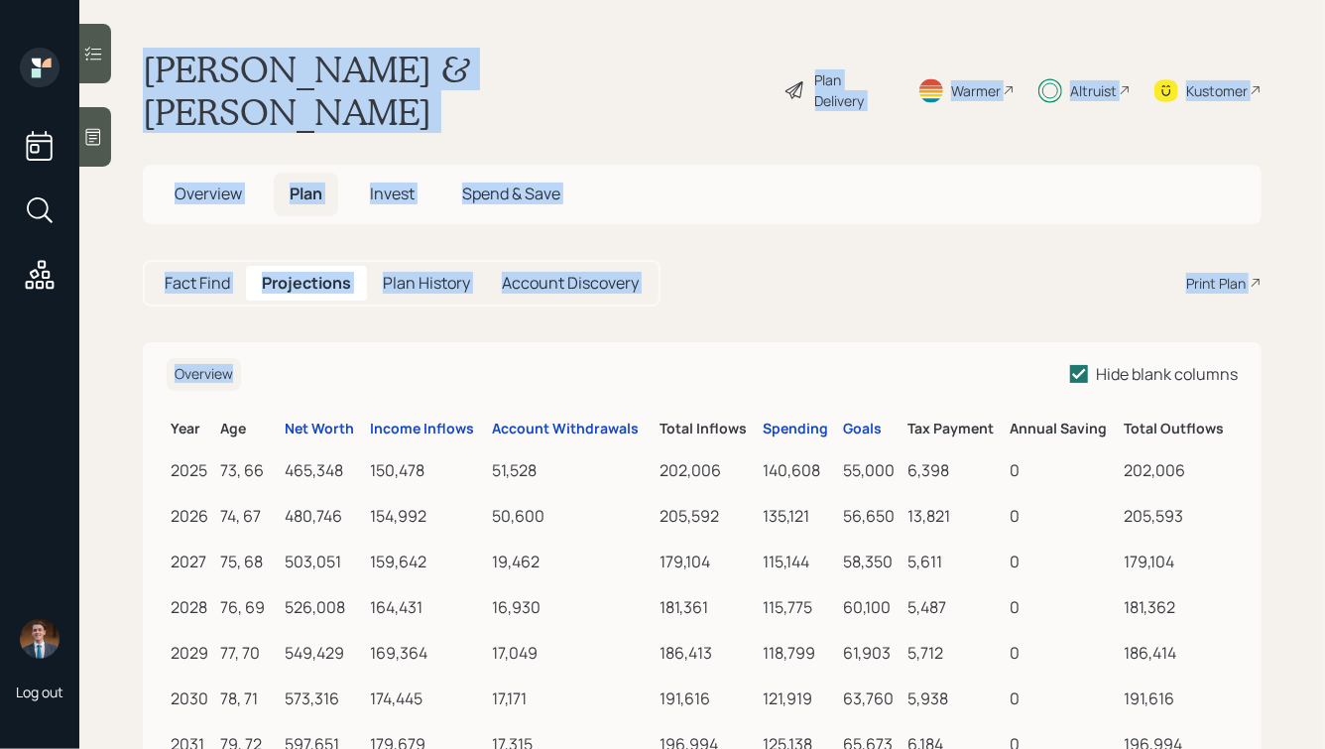
click at [414, 45] on main "Mike & Laurie Sturdevant Plan Delivery Warmer Altruist Kustomer Overview Plan I…" at bounding box center [701, 374] width 1245 height 749
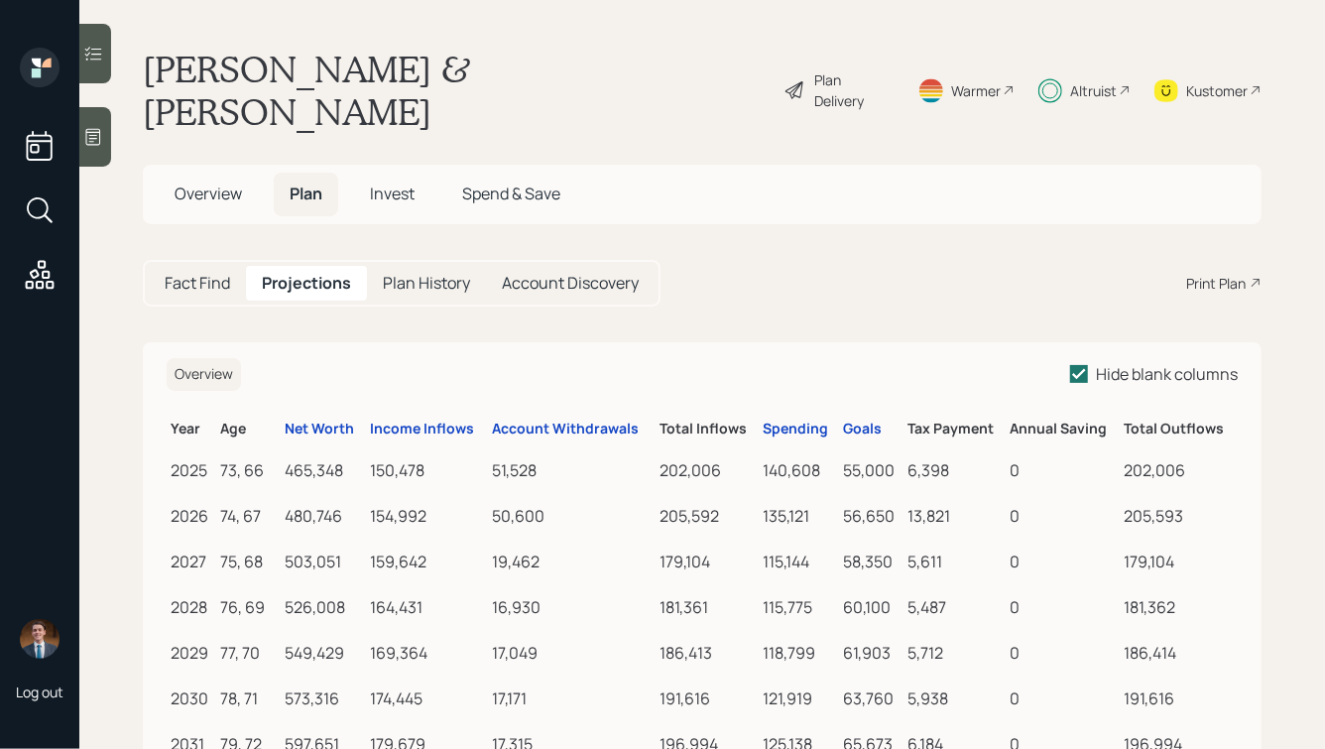
click at [189, 182] on span "Overview" at bounding box center [208, 193] width 67 height 22
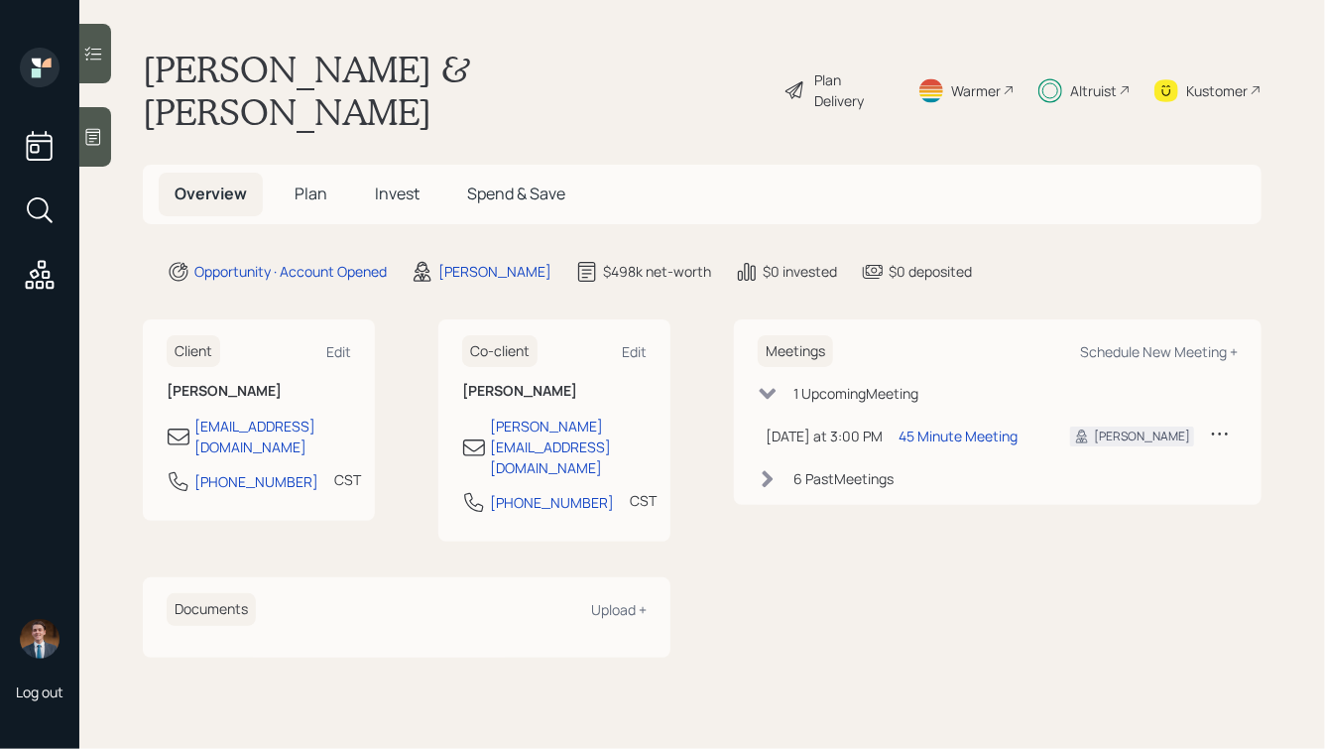
click at [1132, 335] on div "Meetings Schedule New Meeting +" at bounding box center [998, 351] width 480 height 33
click at [1138, 342] on div "Schedule New Meeting +" at bounding box center [1159, 351] width 158 height 19
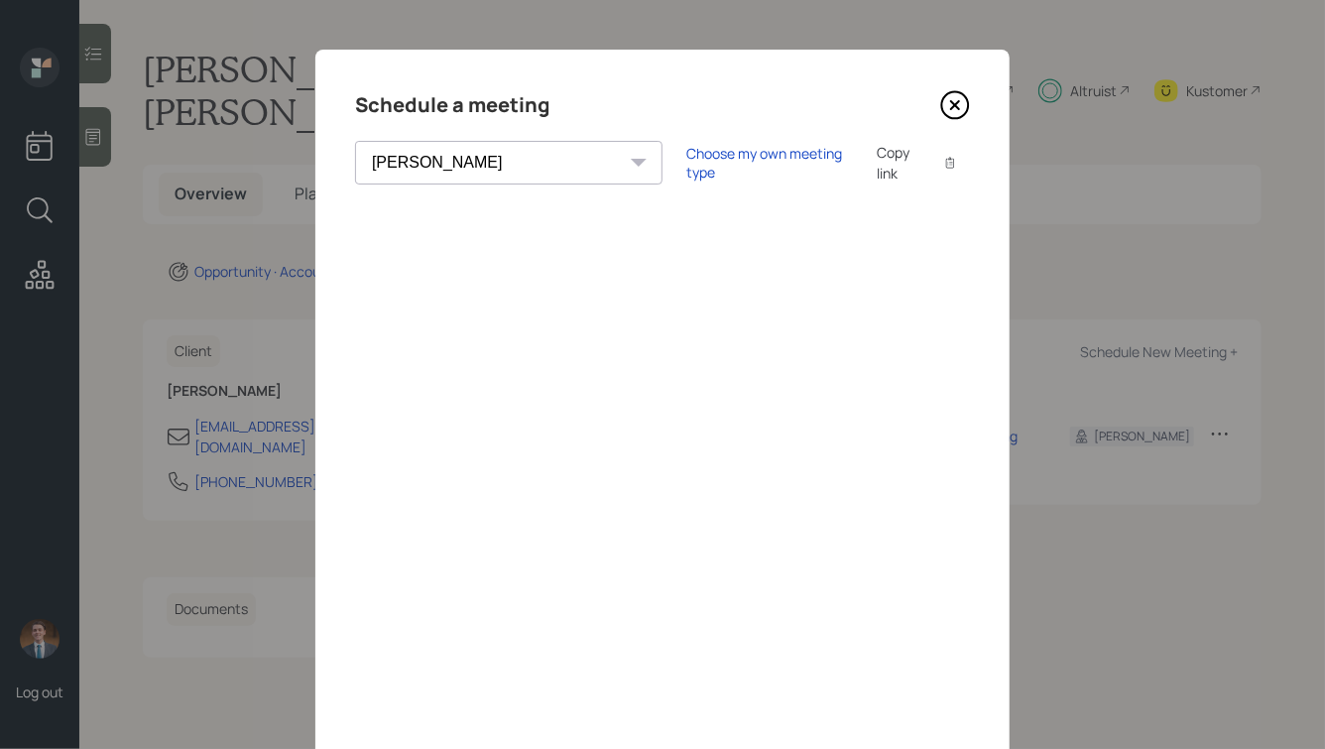
click at [440, 148] on select "Theresa Spinello Matthew Burke Xavier Ross Eitan Bar-David Ian Yamey Trevor Nel…" at bounding box center [508, 163] width 307 height 44
select select "ade3b313-576a-42c5-b346-1eb294908ae6"
click at [355, 141] on select "Theresa Spinello Matthew Burke Xavier Ross Eitan Bar-David Ian Yamey Trevor Nel…" at bounding box center [508, 163] width 307 height 44
drag, startPoint x: 443, startPoint y: 102, endPoint x: 368, endPoint y: 103, distance: 75.4
click at [368, 103] on h4 "Schedule a meeting" at bounding box center [452, 105] width 194 height 32
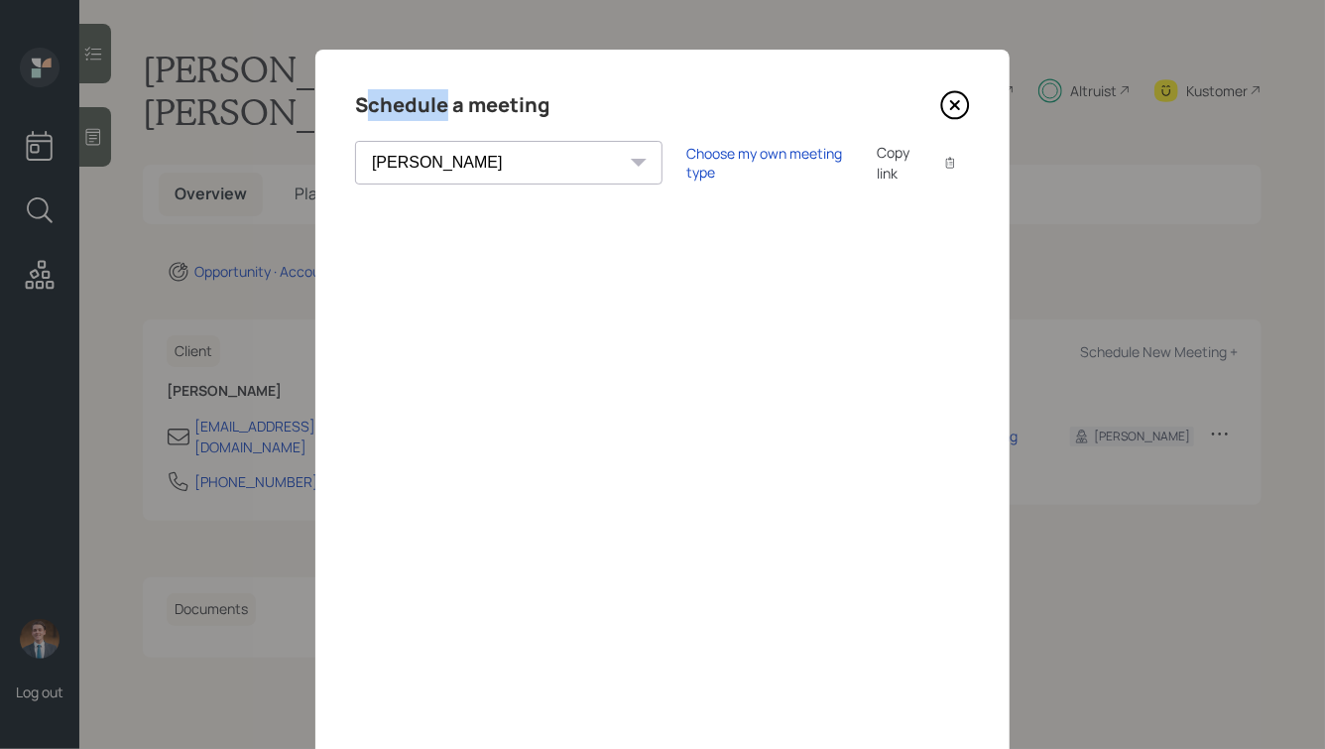
click at [368, 103] on h4 "Schedule a meeting" at bounding box center [452, 105] width 194 height 32
click at [686, 154] on div "Choose my own meeting type" at bounding box center [769, 163] width 167 height 38
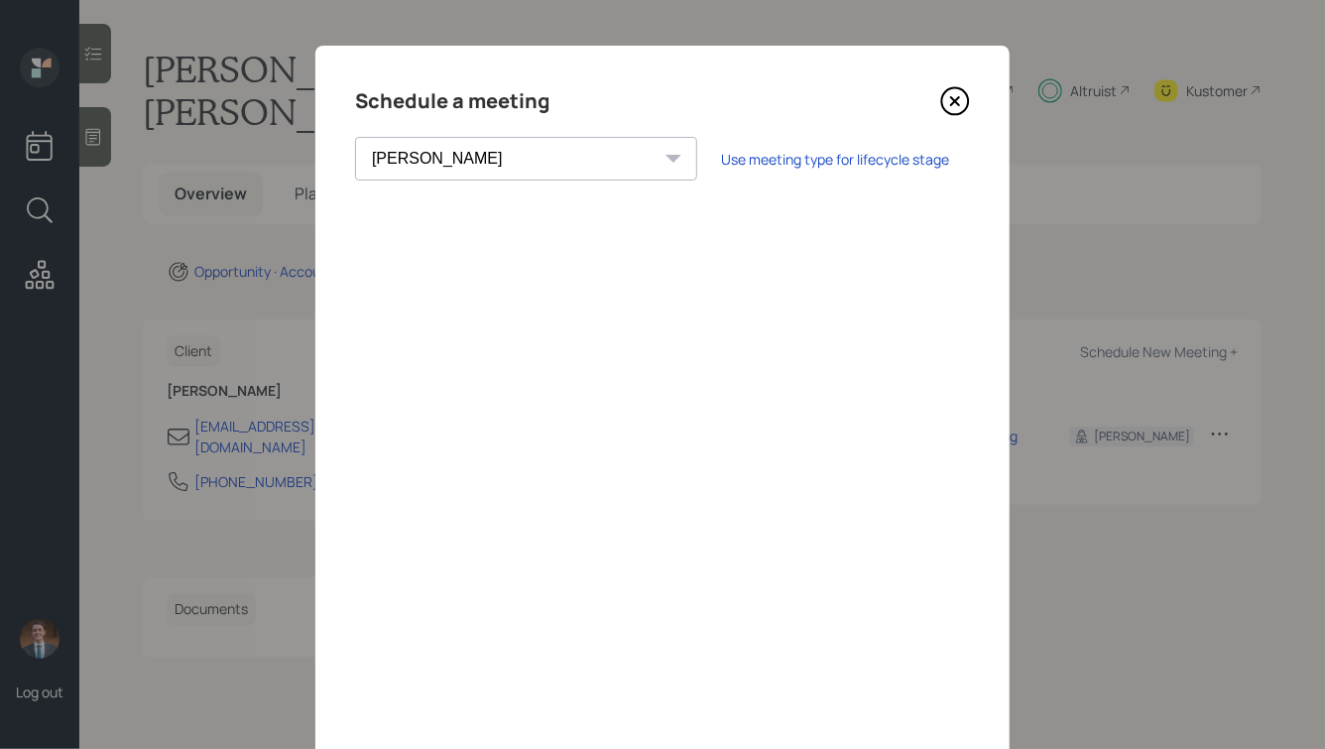
click at [960, 99] on icon at bounding box center [955, 101] width 30 height 30
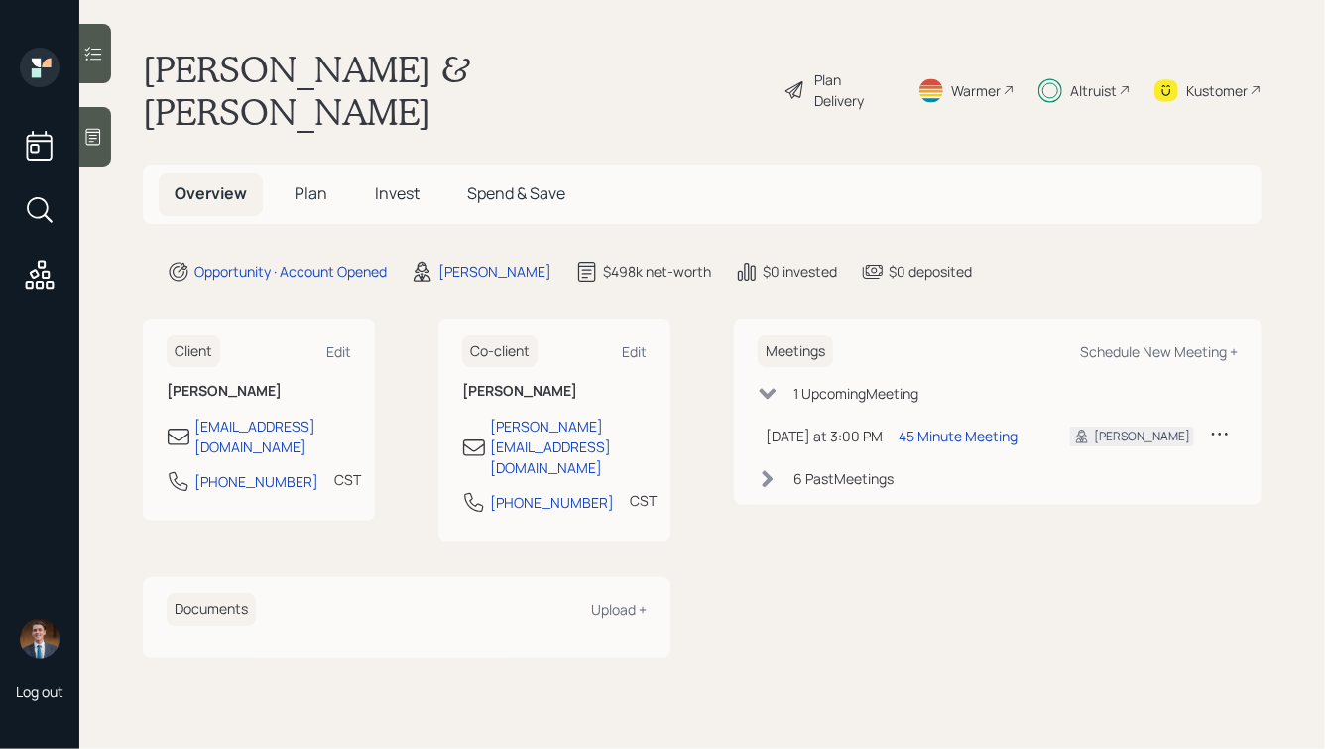
click at [386, 182] on span "Invest" at bounding box center [397, 193] width 45 height 22
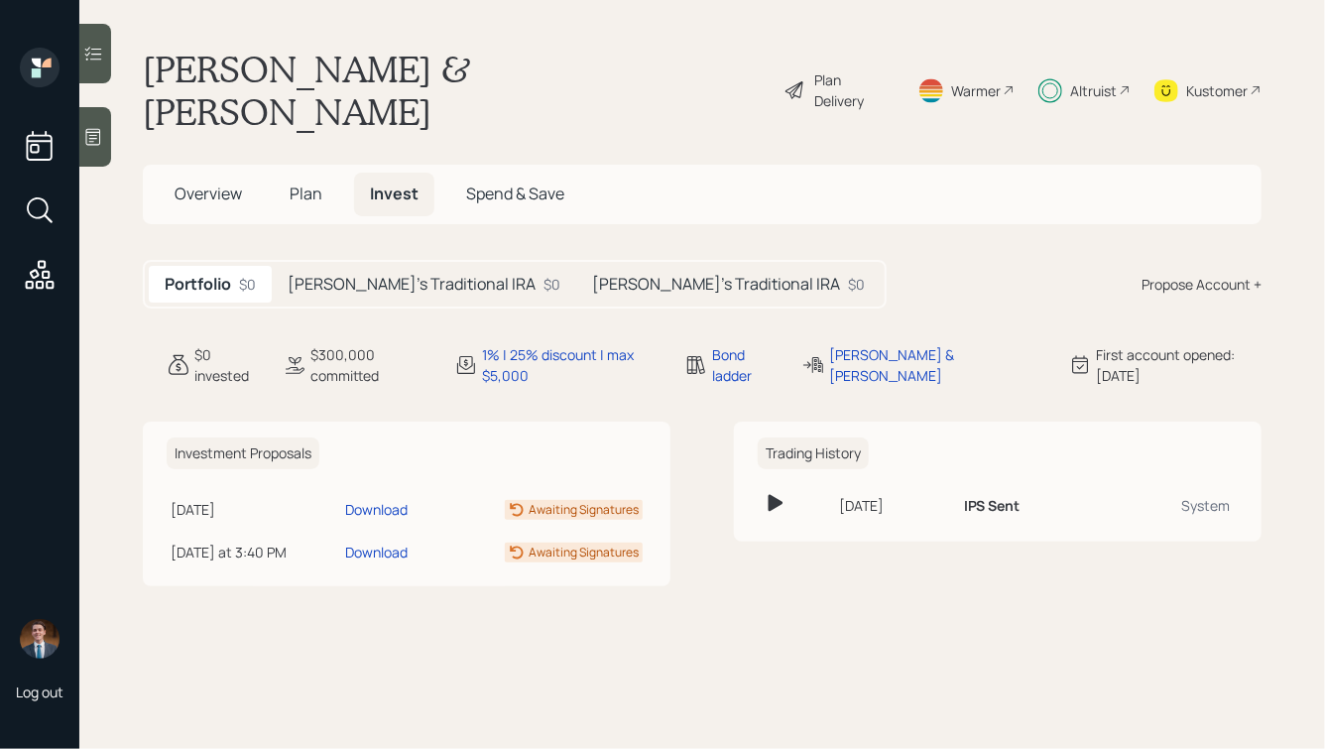
click at [340, 275] on h5 "Laurie's Traditional IRA" at bounding box center [412, 284] width 248 height 19
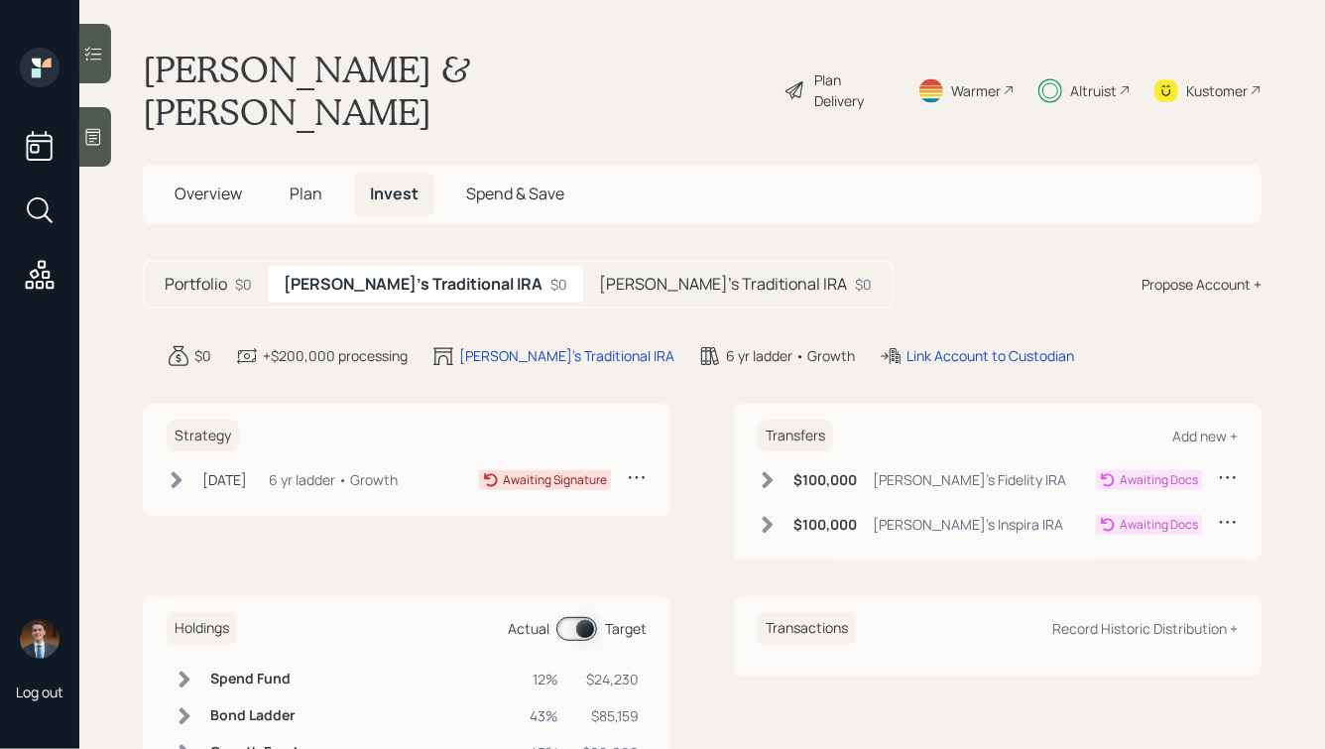
click at [307, 182] on span "Plan" at bounding box center [306, 193] width 33 height 22
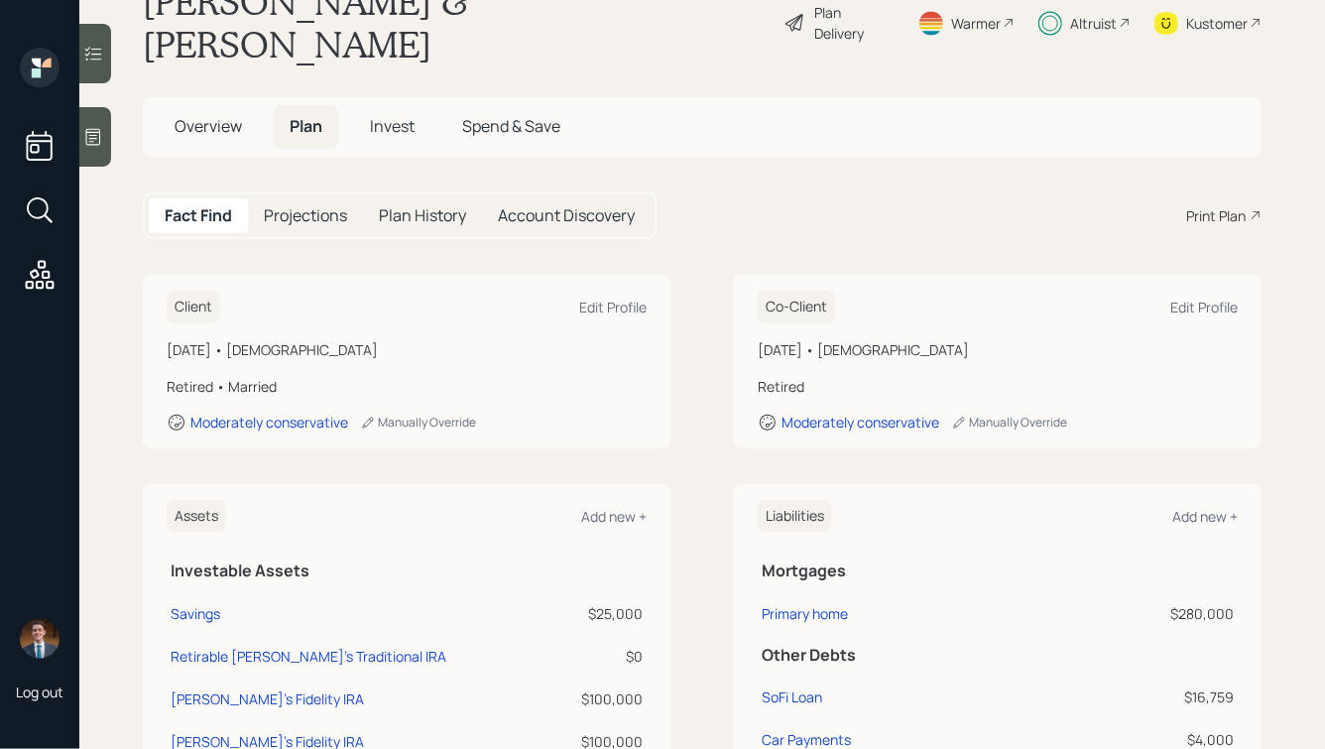
scroll to position [78, 0]
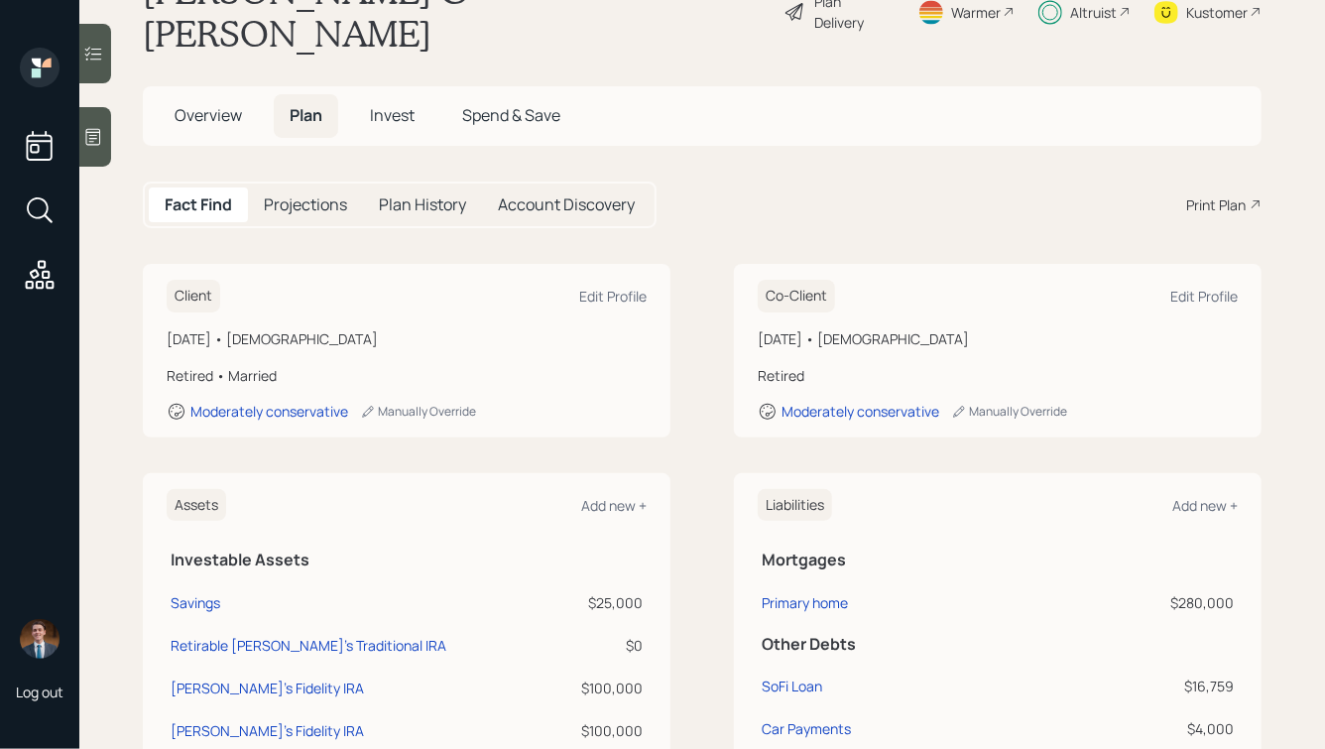
click at [386, 104] on span "Invest" at bounding box center [392, 115] width 45 height 22
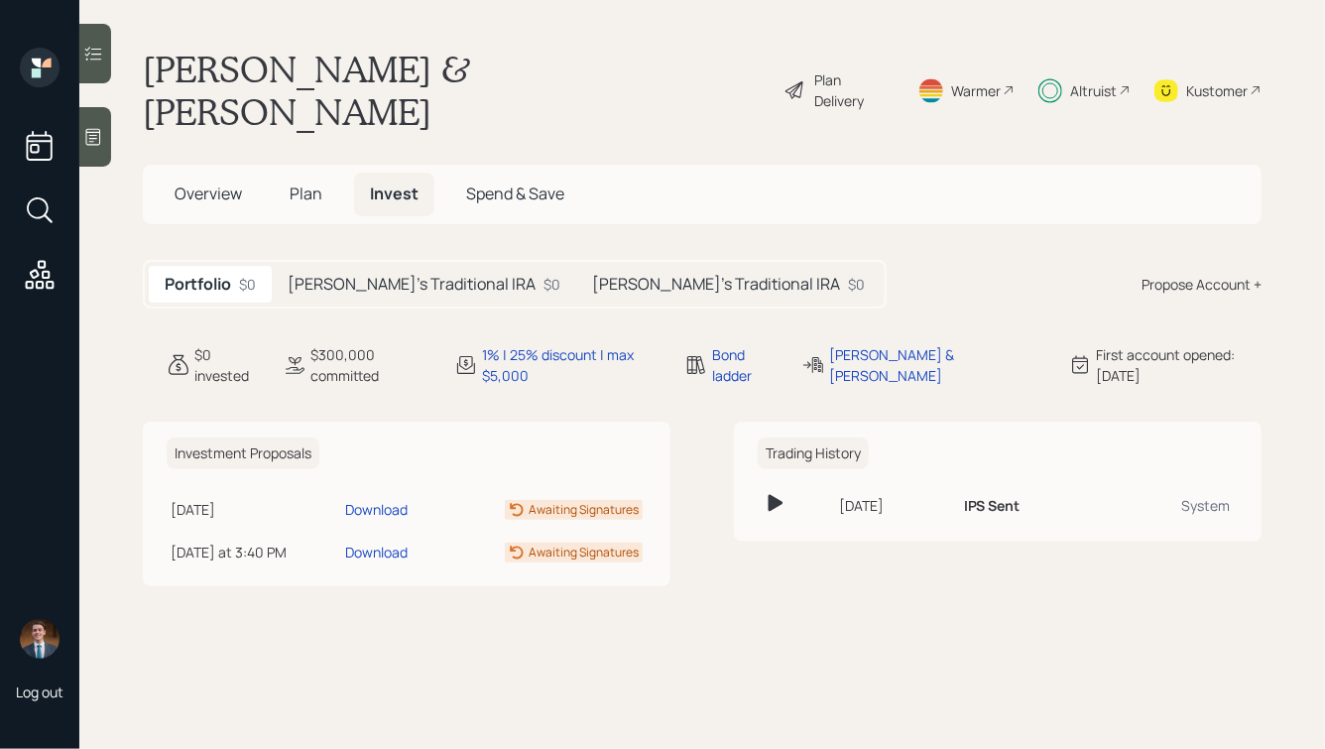
click at [351, 275] on h5 "Laurie's Traditional IRA" at bounding box center [412, 284] width 248 height 19
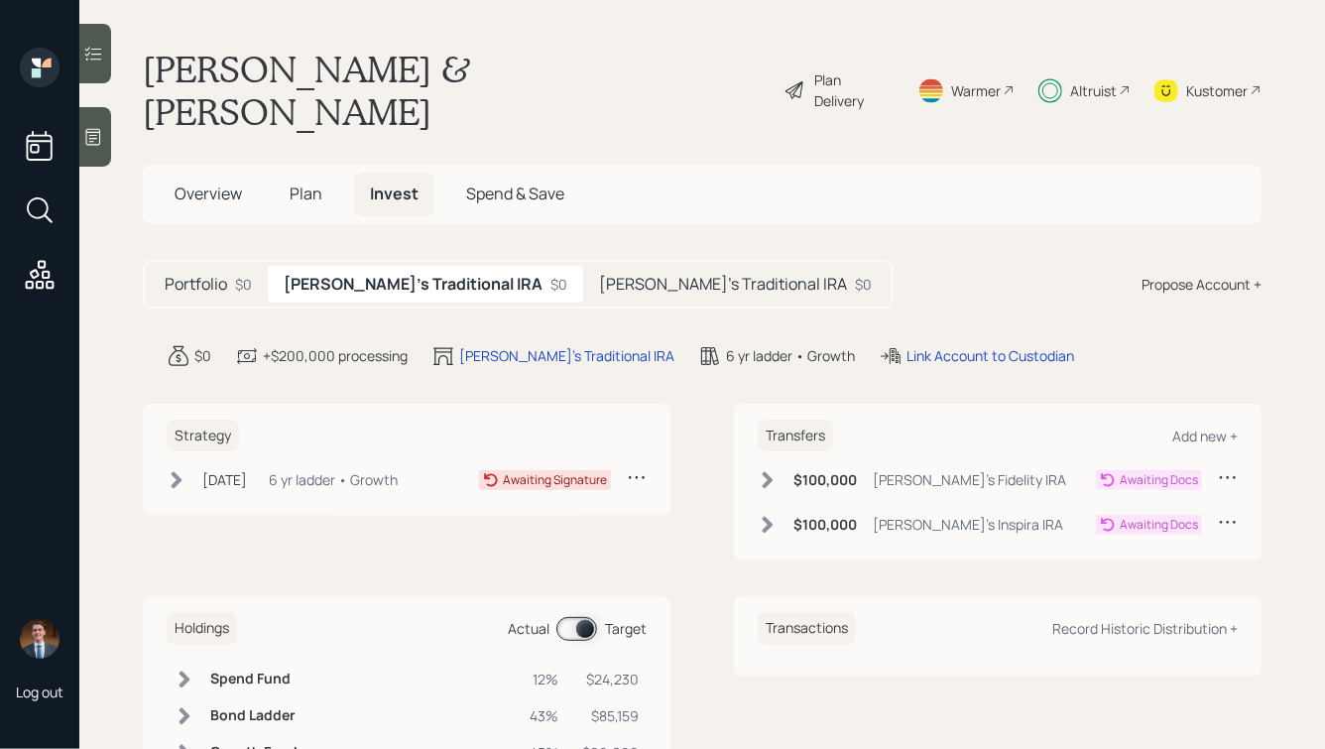
click at [364, 469] on div "6 yr ladder • Growth" at bounding box center [333, 479] width 129 height 21
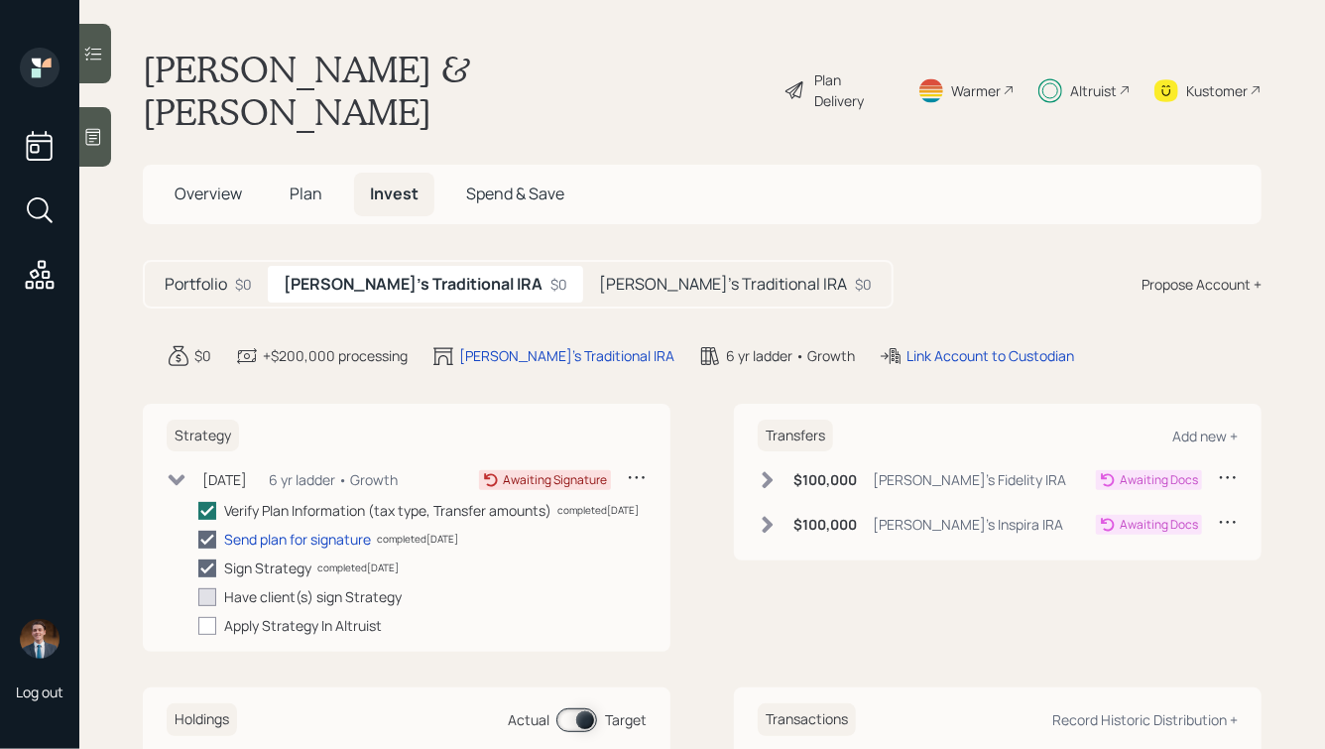
click at [599, 275] on h5 "Mike's Traditional IRA" at bounding box center [723, 284] width 248 height 19
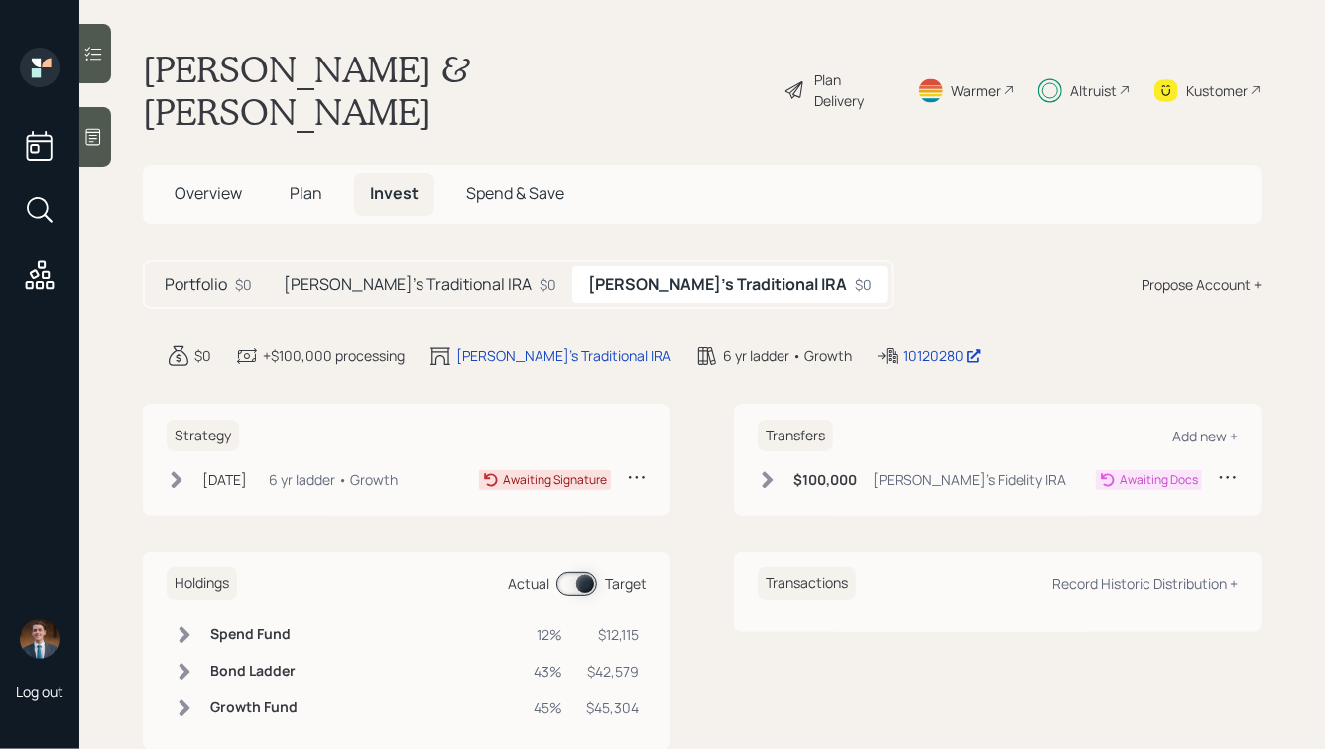
click at [342, 469] on div "6 yr ladder • Growth" at bounding box center [333, 479] width 129 height 21
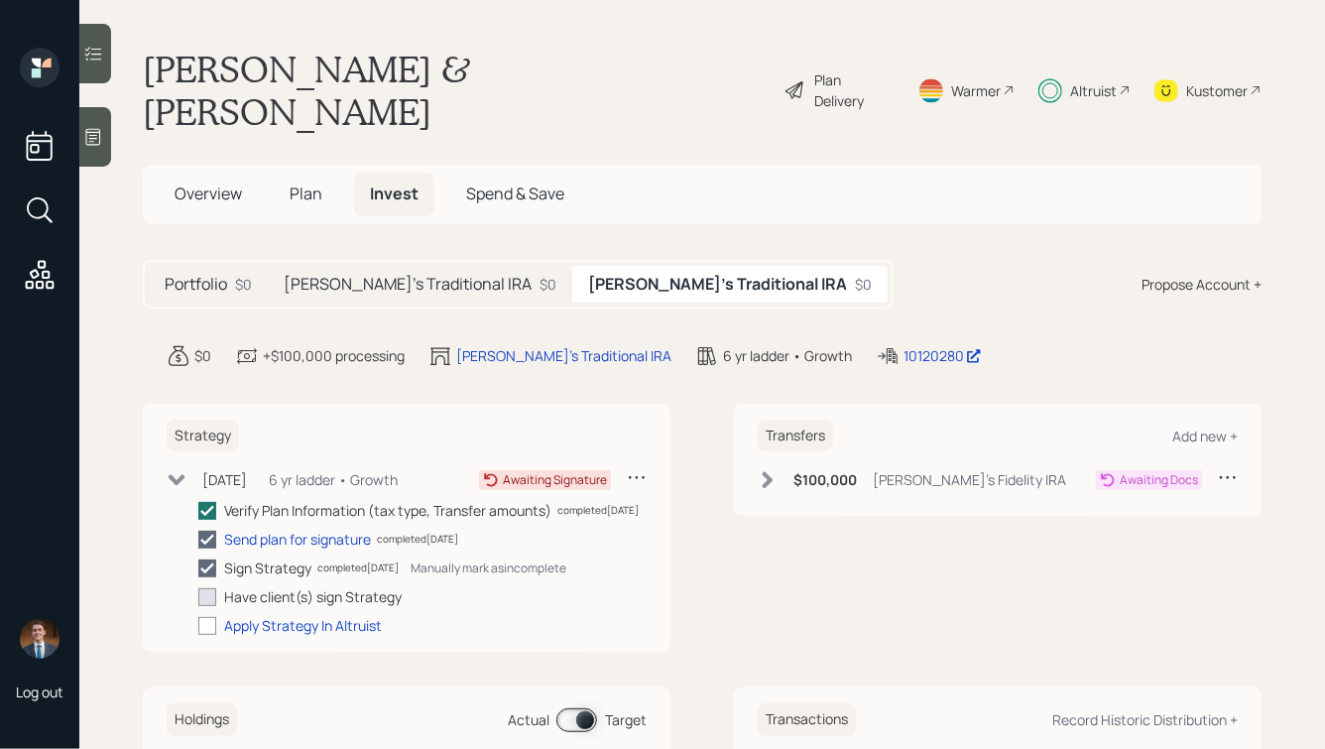
scroll to position [25, 0]
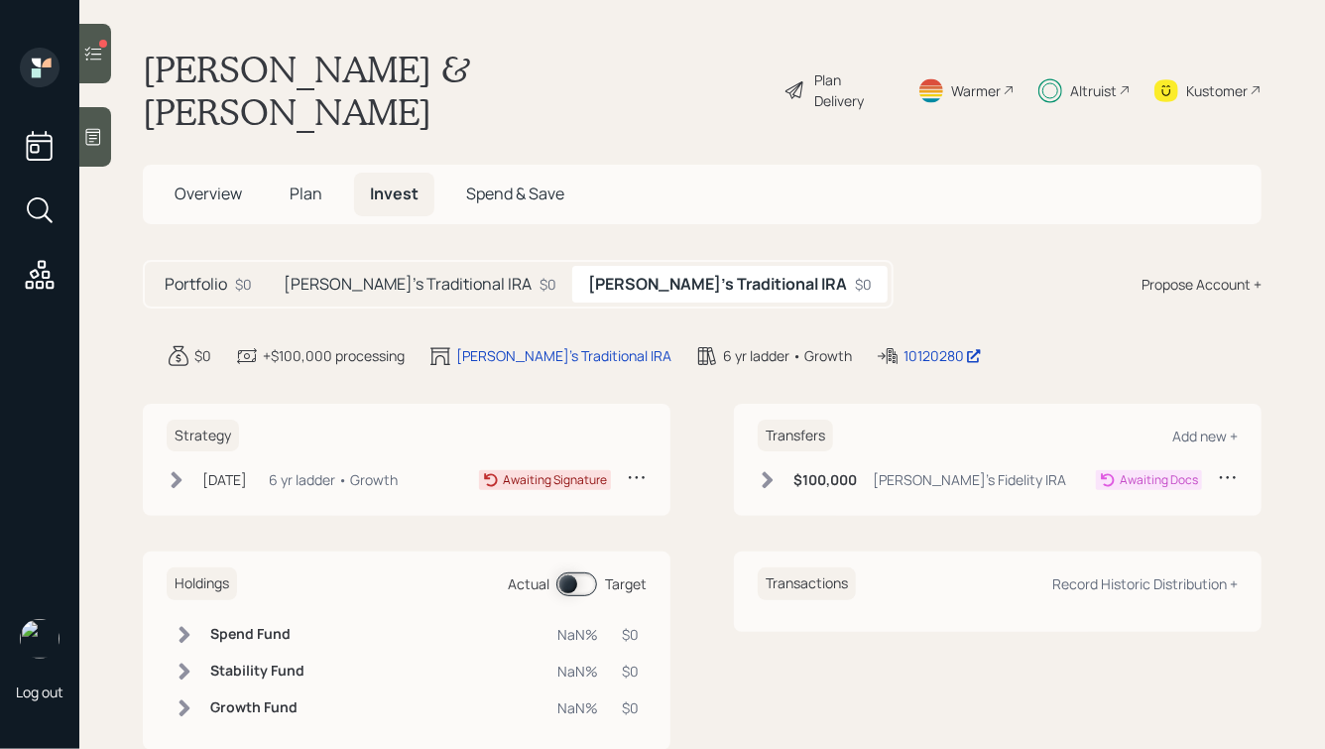
click at [325, 469] on div "6 yr ladder • Growth" at bounding box center [333, 479] width 129 height 21
click at [384, 275] on h5 "[PERSON_NAME]'s Traditional IRA" at bounding box center [408, 284] width 248 height 19
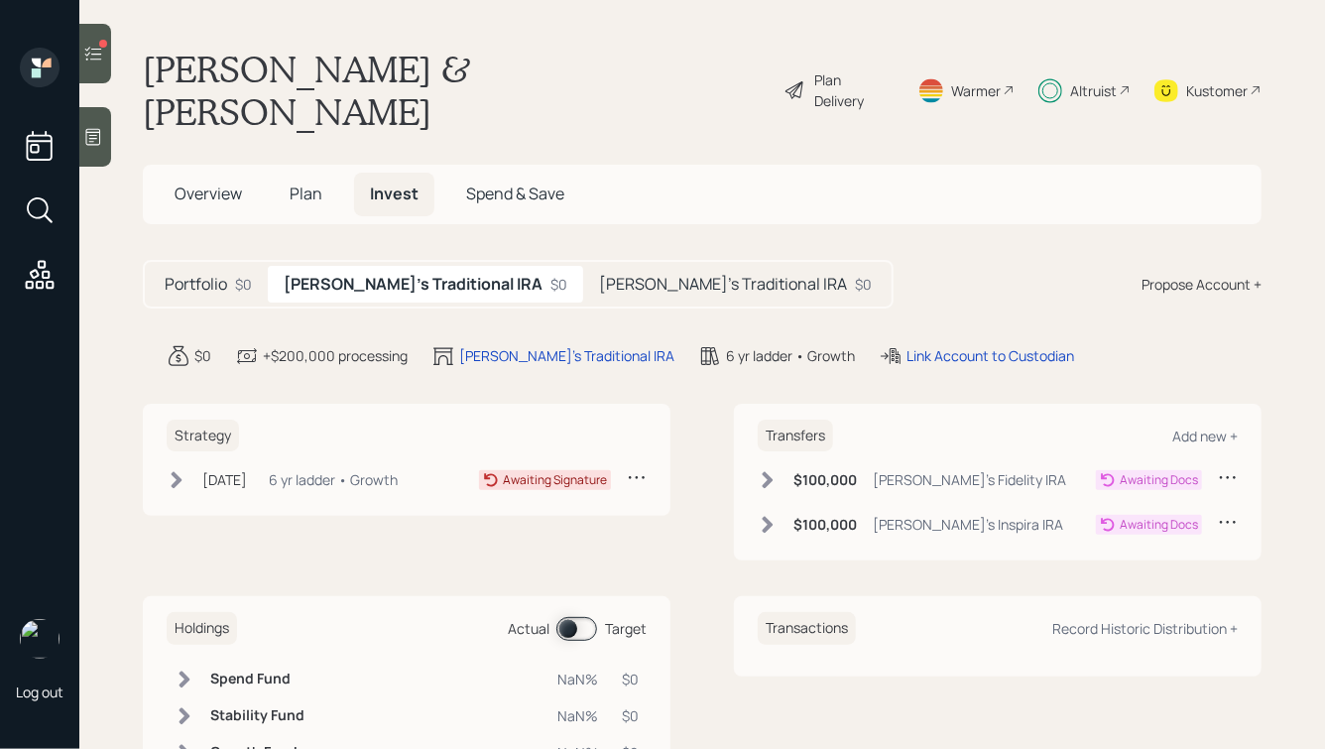
click at [583, 266] on div "Mike's Traditional IRA $0" at bounding box center [735, 284] width 304 height 37
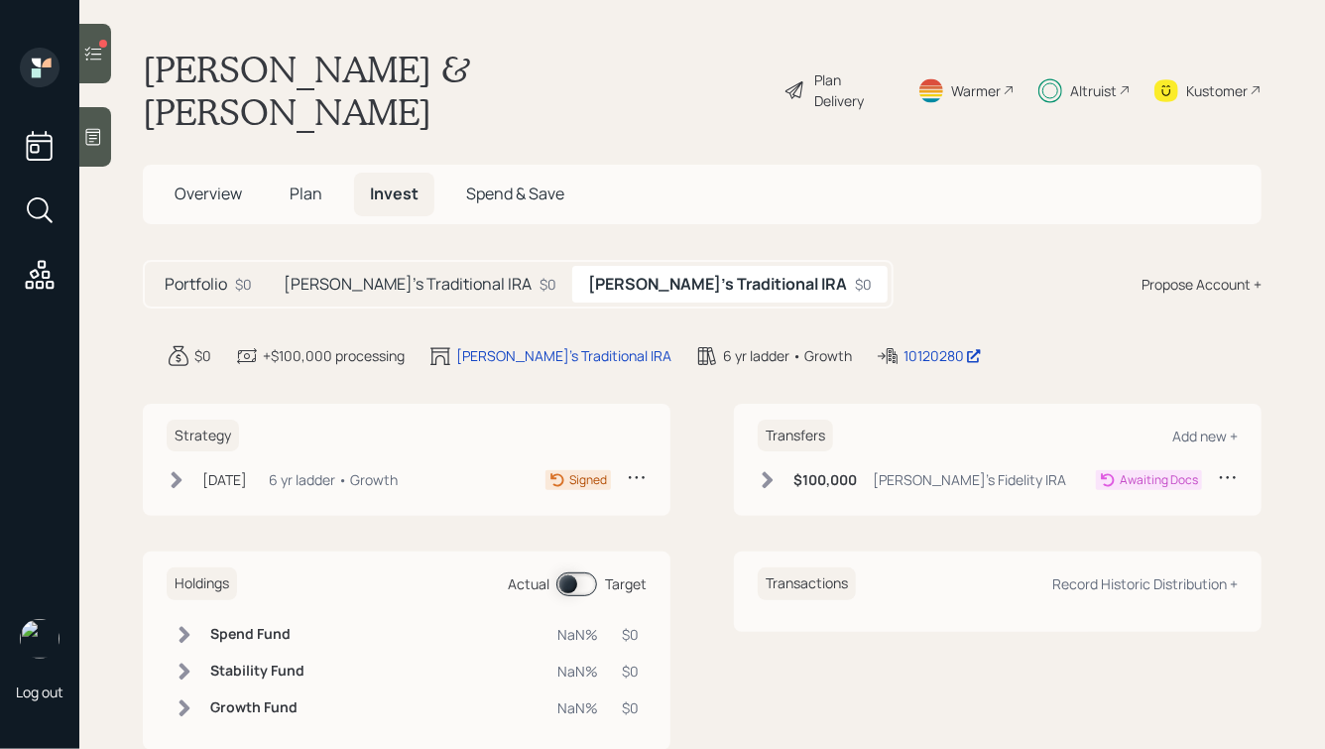
click at [385, 275] on h5 "[PERSON_NAME]'s Traditional IRA" at bounding box center [408, 284] width 248 height 19
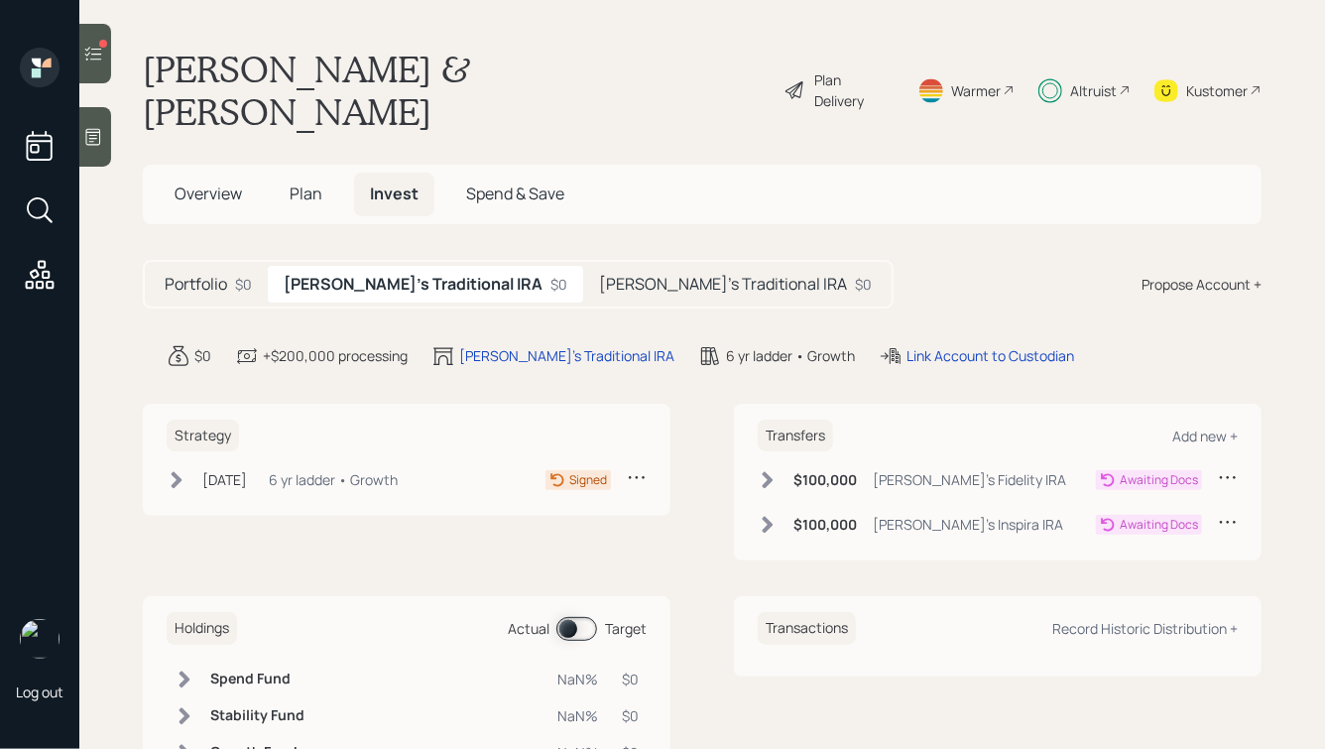
click at [208, 275] on h5 "Portfolio" at bounding box center [196, 284] width 62 height 19
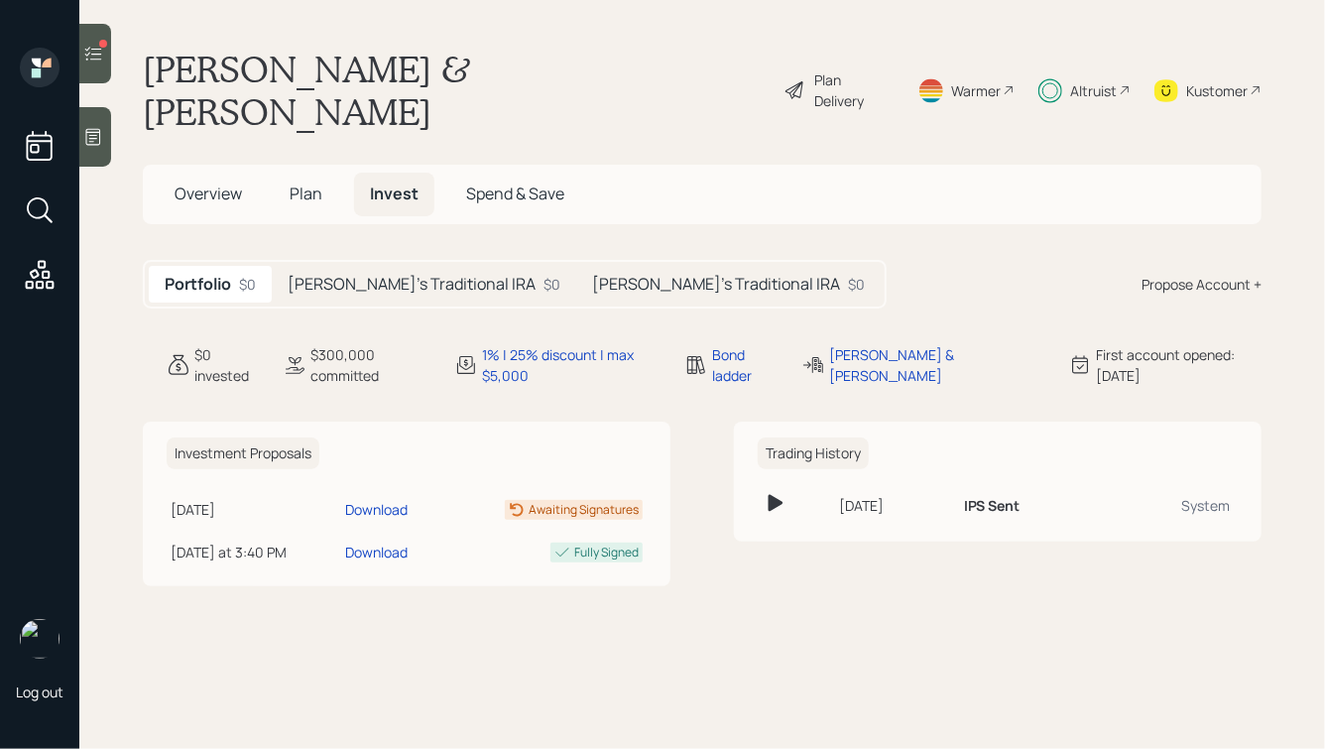
click at [84, 39] on div at bounding box center [95, 53] width 32 height 59
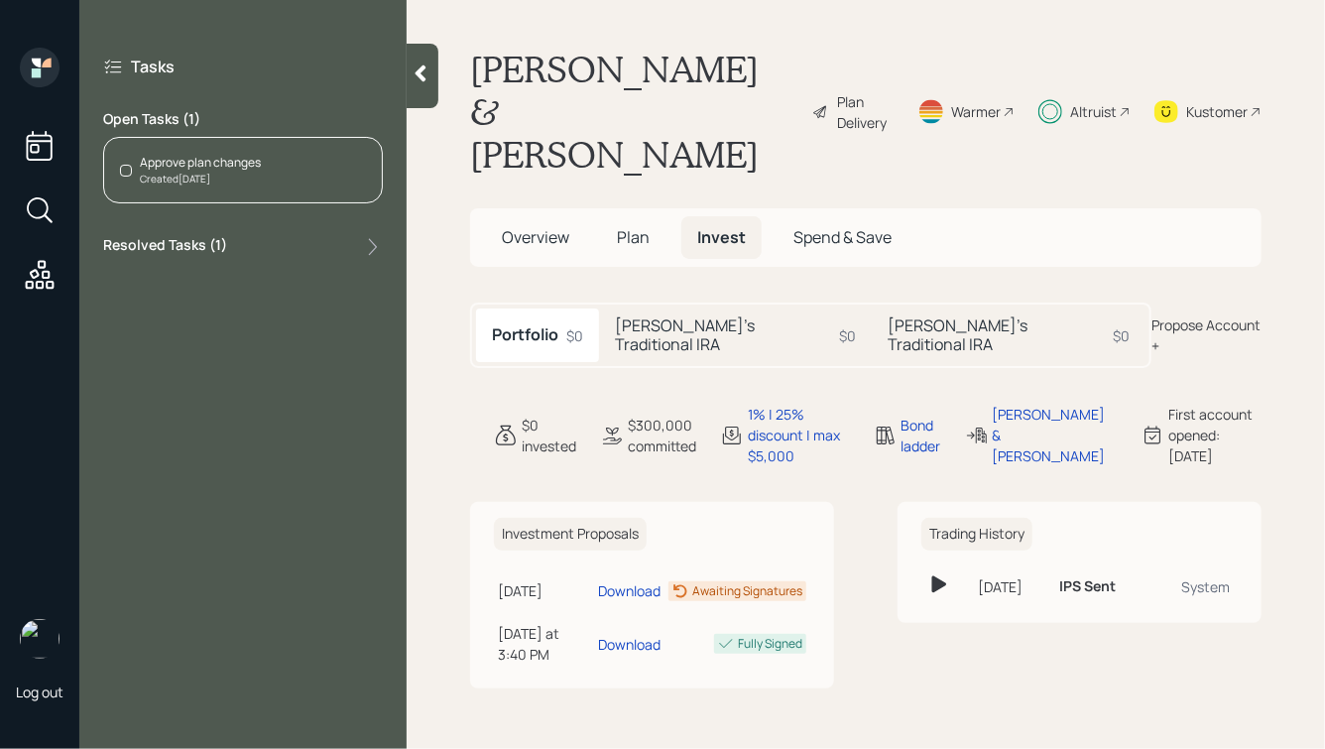
click at [273, 177] on div "Approve plan changes Created Today" at bounding box center [243, 170] width 280 height 66
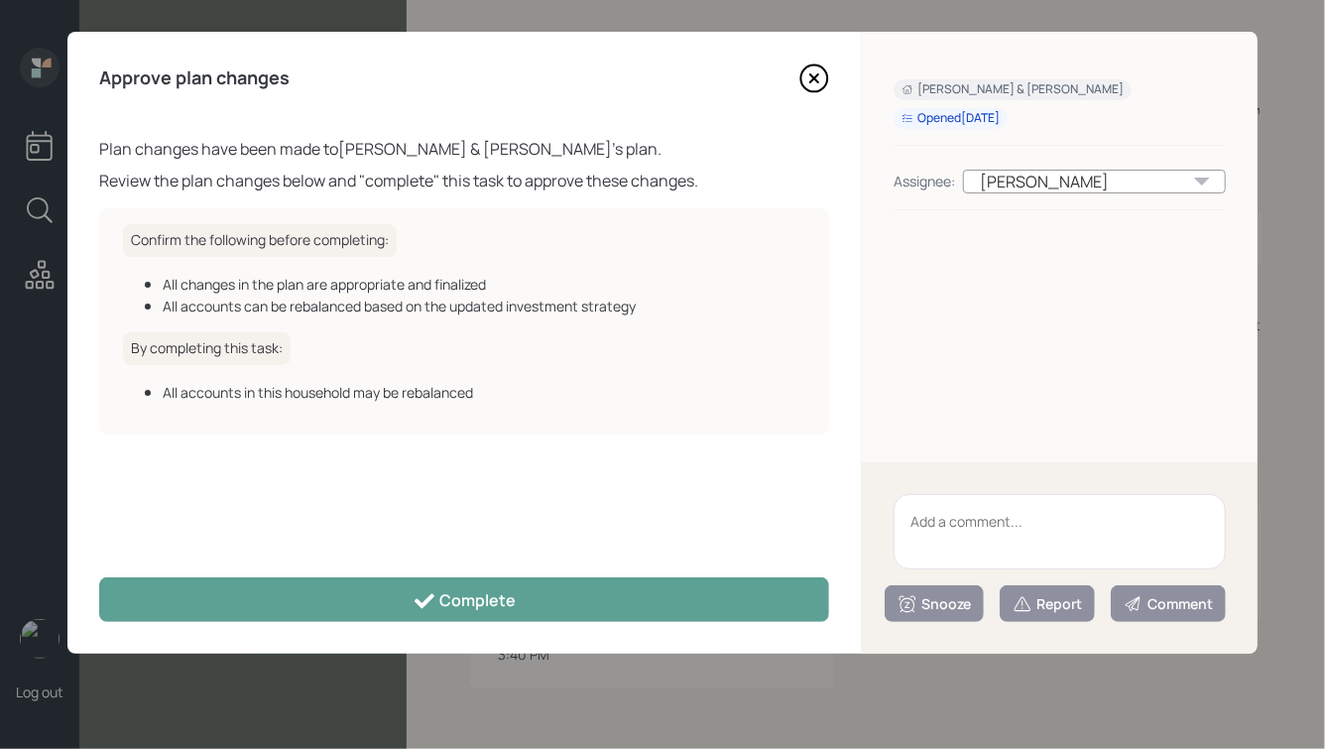
click at [812, 83] on icon at bounding box center [814, 78] width 30 height 30
